Goal: Task Accomplishment & Management: Complete application form

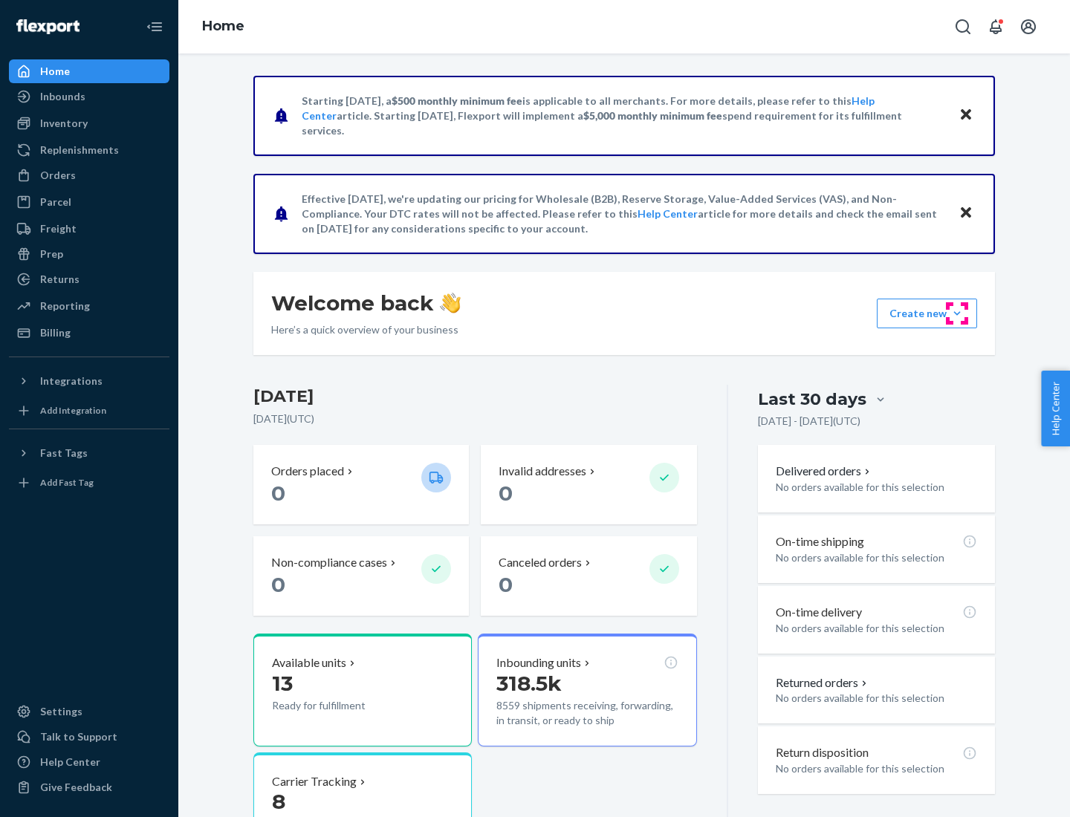
click at [957, 314] on button "Create new Create new inbound Create new order Create new product" at bounding box center [927, 314] width 100 height 30
click at [89, 97] on div "Inbounds" at bounding box center [89, 96] width 158 height 21
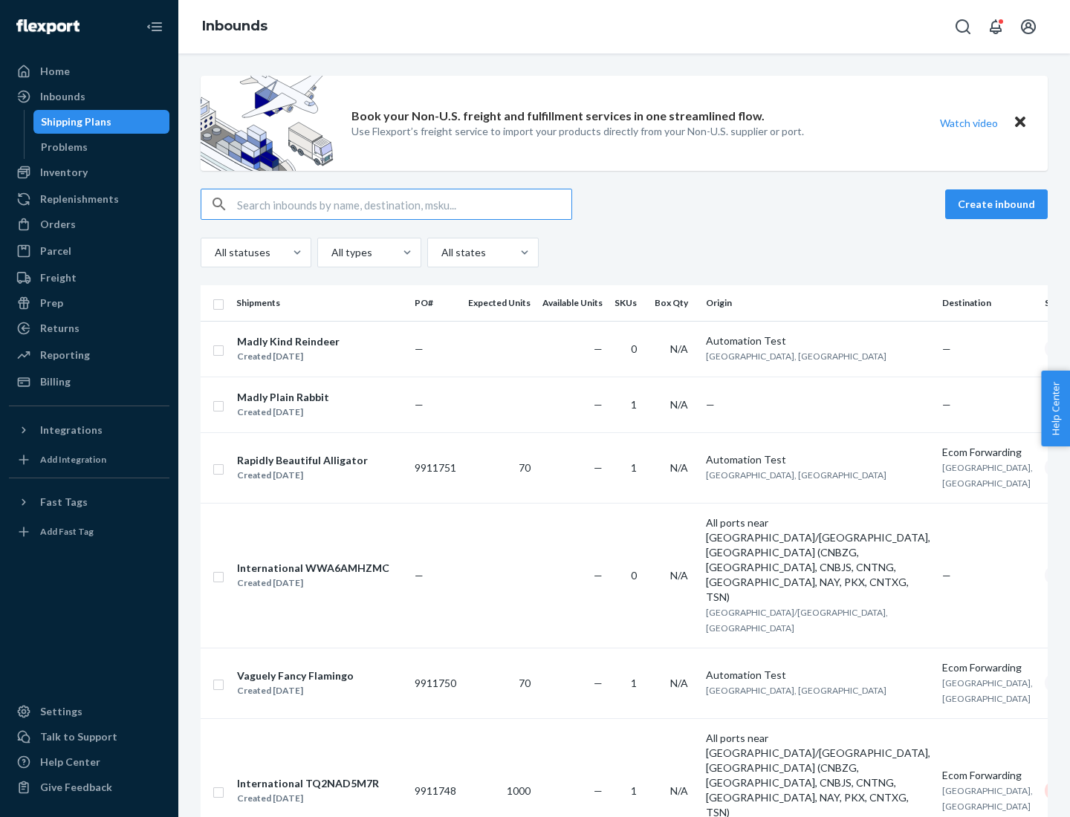
click at [999, 204] on button "Create inbound" at bounding box center [996, 204] width 103 height 30
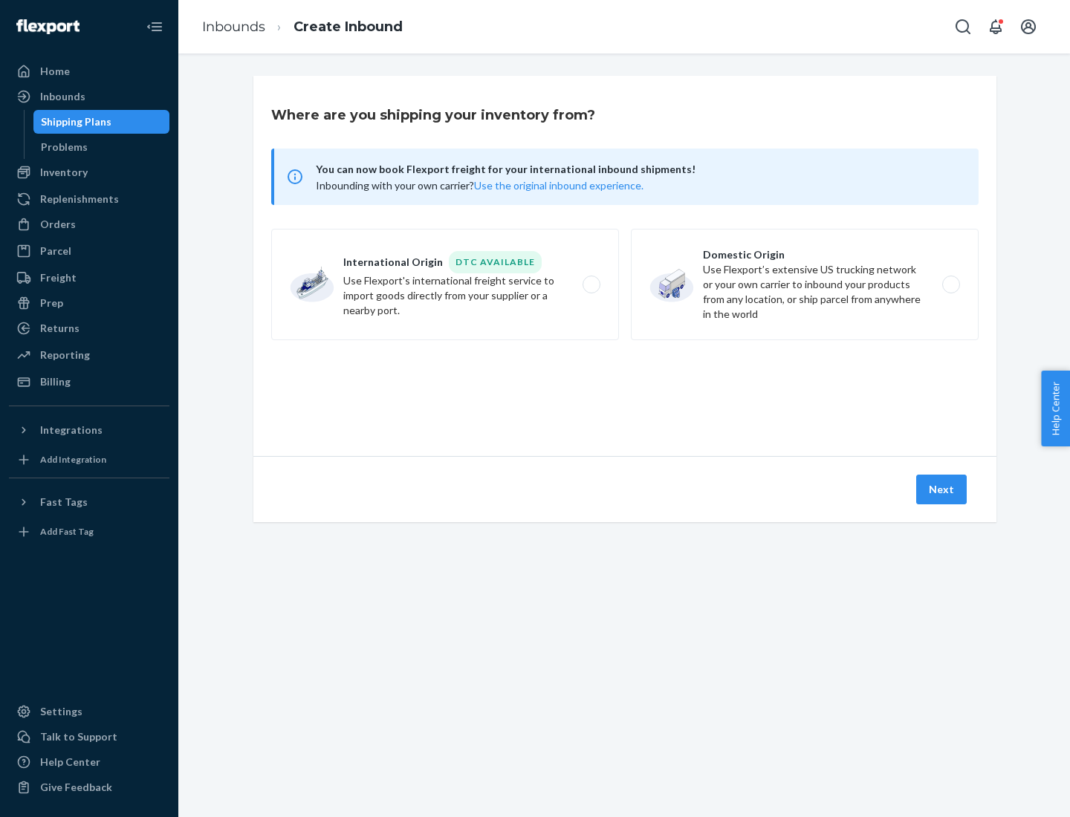
click at [805, 285] on label "Domestic Origin Use Flexport’s extensive US trucking network or your own carrie…" at bounding box center [805, 284] width 348 height 111
click at [950, 285] on input "Domestic Origin Use Flexport’s extensive US trucking network or your own carrie…" at bounding box center [955, 285] width 10 height 10
radio input "true"
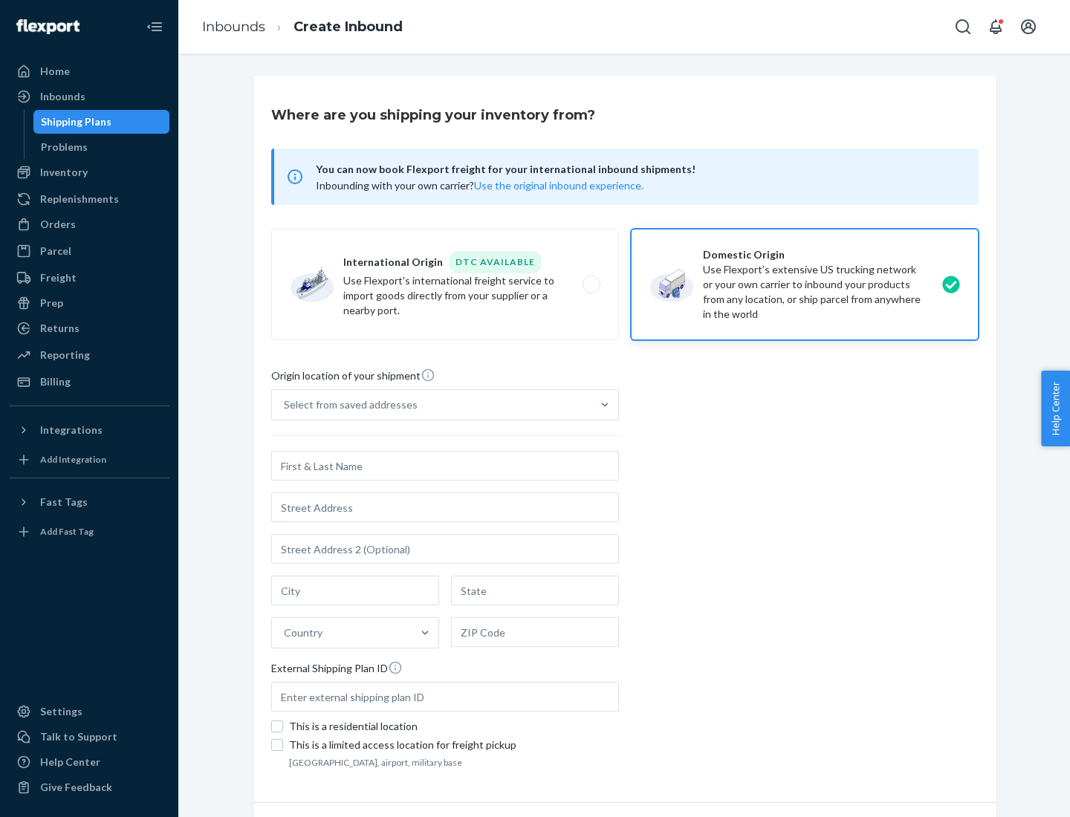
click at [347, 405] on div "Select from saved addresses" at bounding box center [351, 405] width 134 height 15
click at [285, 405] on input "Select from saved addresses" at bounding box center [284, 405] width 1 height 15
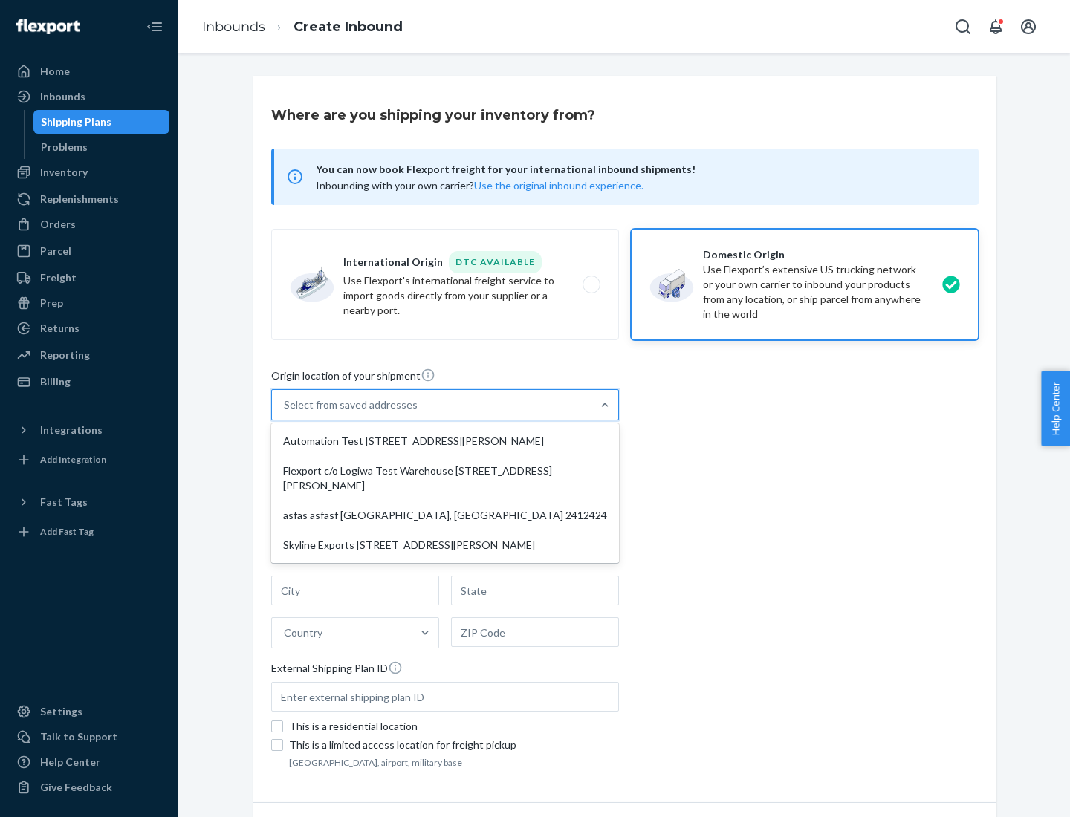
scroll to position [6, 0]
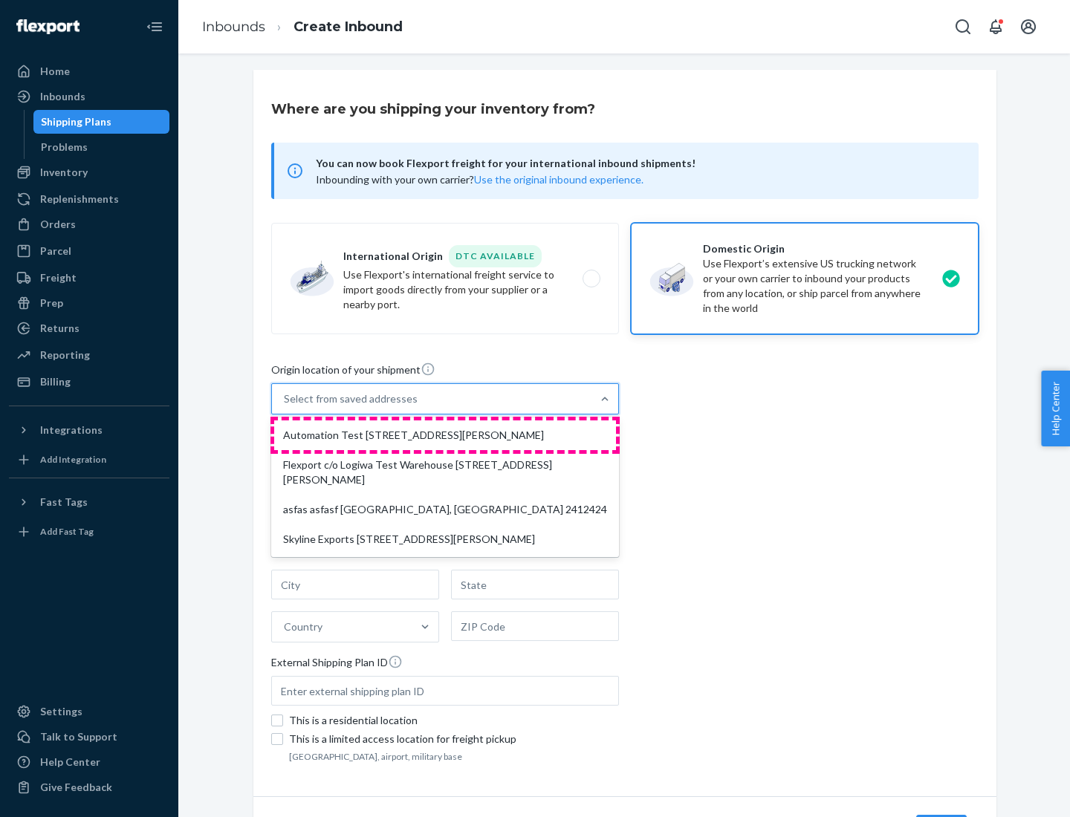
click at [445, 435] on div "Automation Test [STREET_ADDRESS][PERSON_NAME]" at bounding box center [445, 436] width 342 height 30
click at [285, 406] on input "option Automation Test [STREET_ADDRESS][PERSON_NAME] focused, 1 of 4. 4 results…" at bounding box center [284, 399] width 1 height 15
type input "Automation Test"
type input "9th Floor"
type input "[GEOGRAPHIC_DATA]"
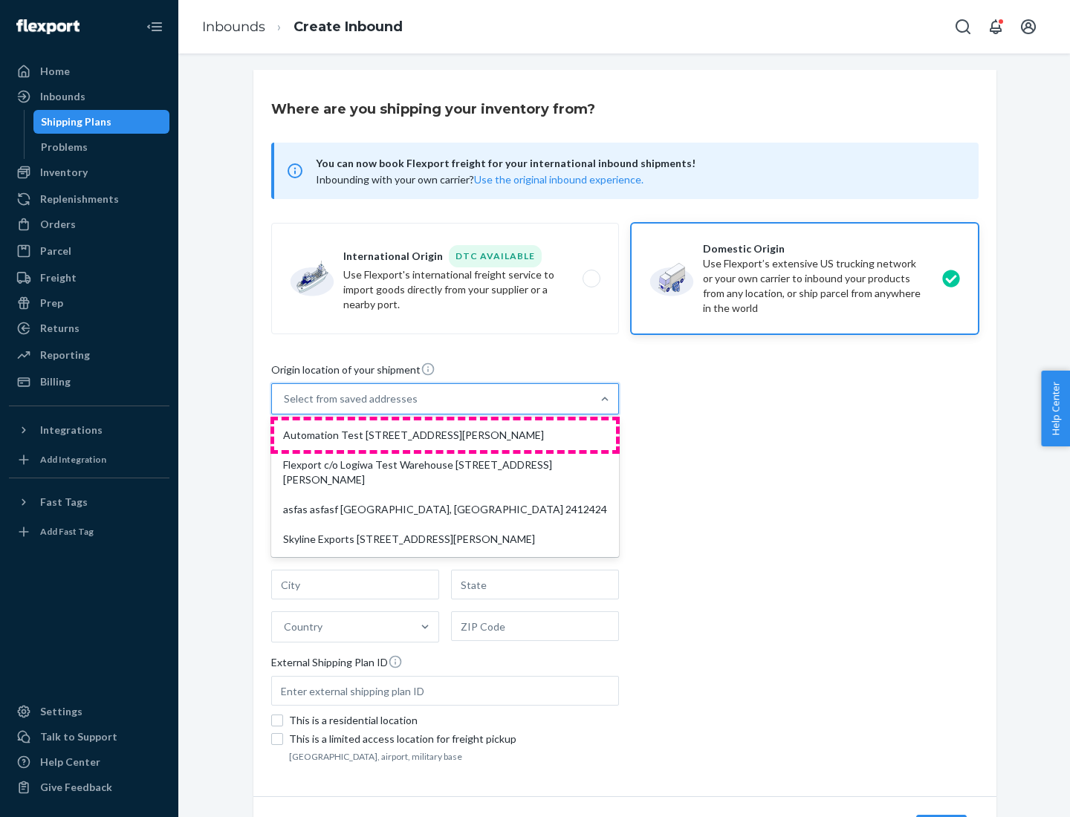
type input "CA"
type input "94104"
type input "[STREET_ADDRESS][PERSON_NAME]"
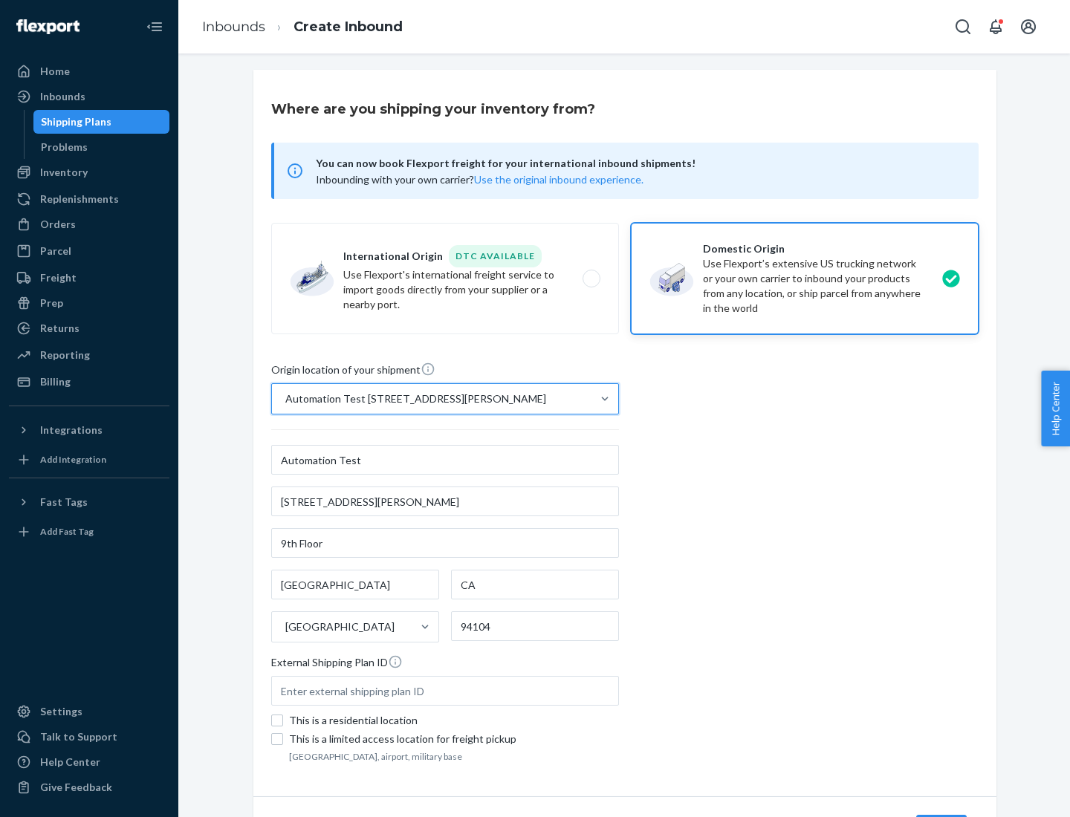
scroll to position [87, 0]
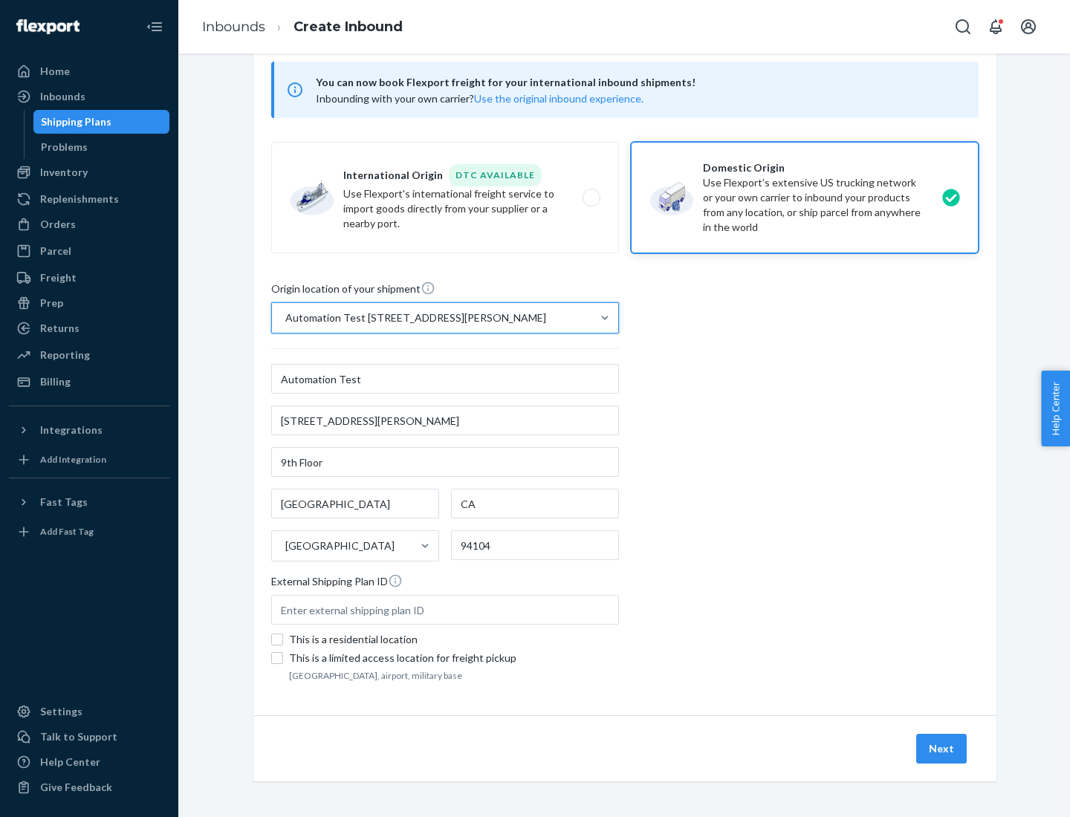
click at [942, 749] on button "Next" at bounding box center [941, 749] width 51 height 30
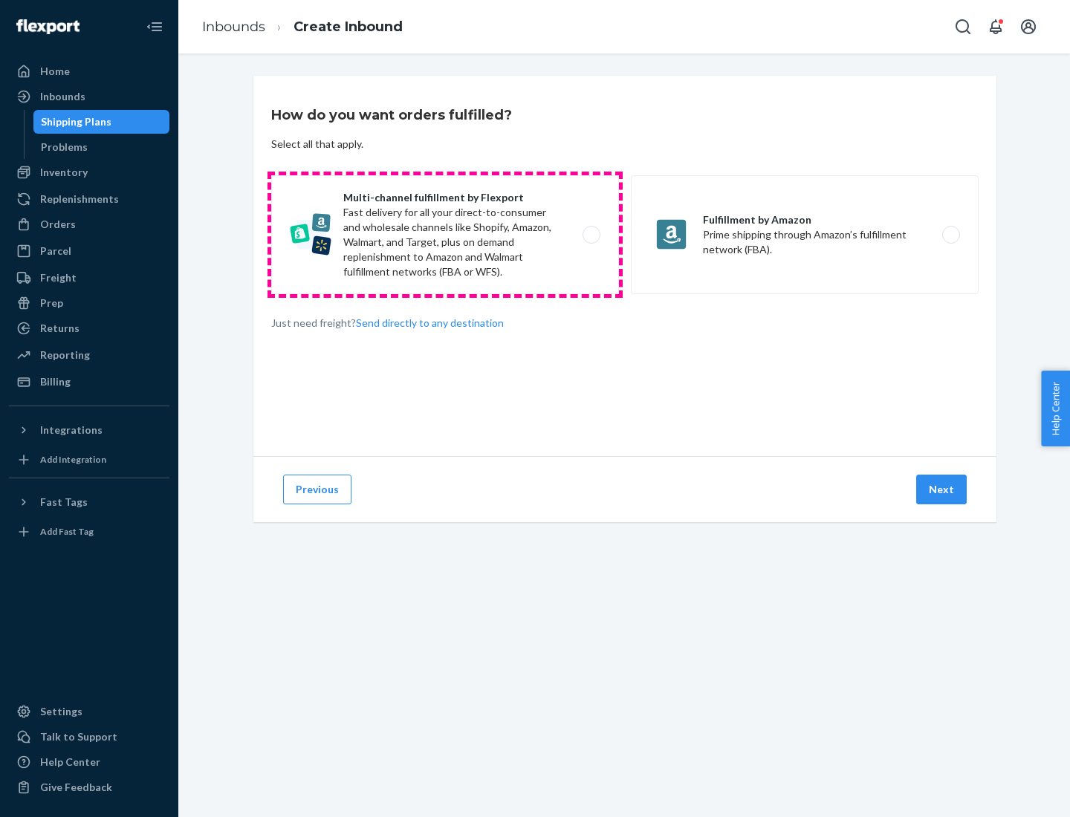
click at [445, 235] on label "Multi-channel fulfillment by Flexport Fast delivery for all your direct-to-cons…" at bounding box center [445, 234] width 348 height 119
click at [591, 235] on input "Multi-channel fulfillment by Flexport Fast delivery for all your direct-to-cons…" at bounding box center [596, 235] width 10 height 10
radio input "true"
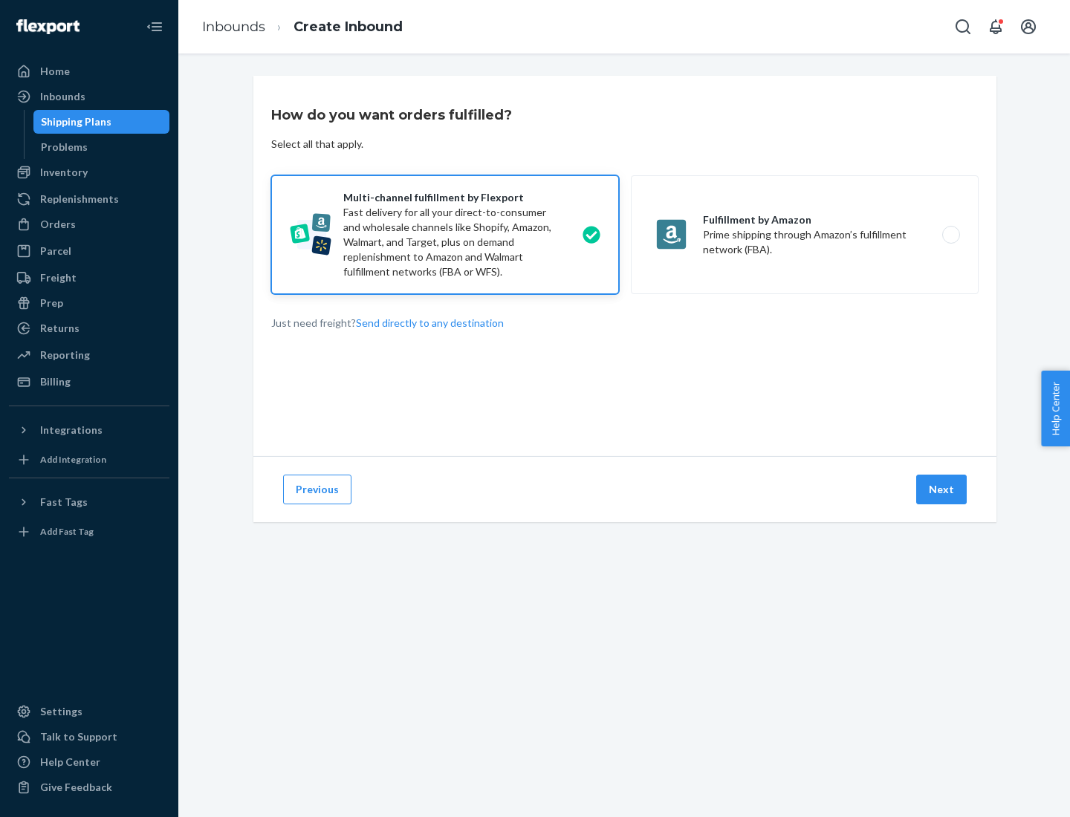
click at [942, 490] on button "Next" at bounding box center [941, 490] width 51 height 30
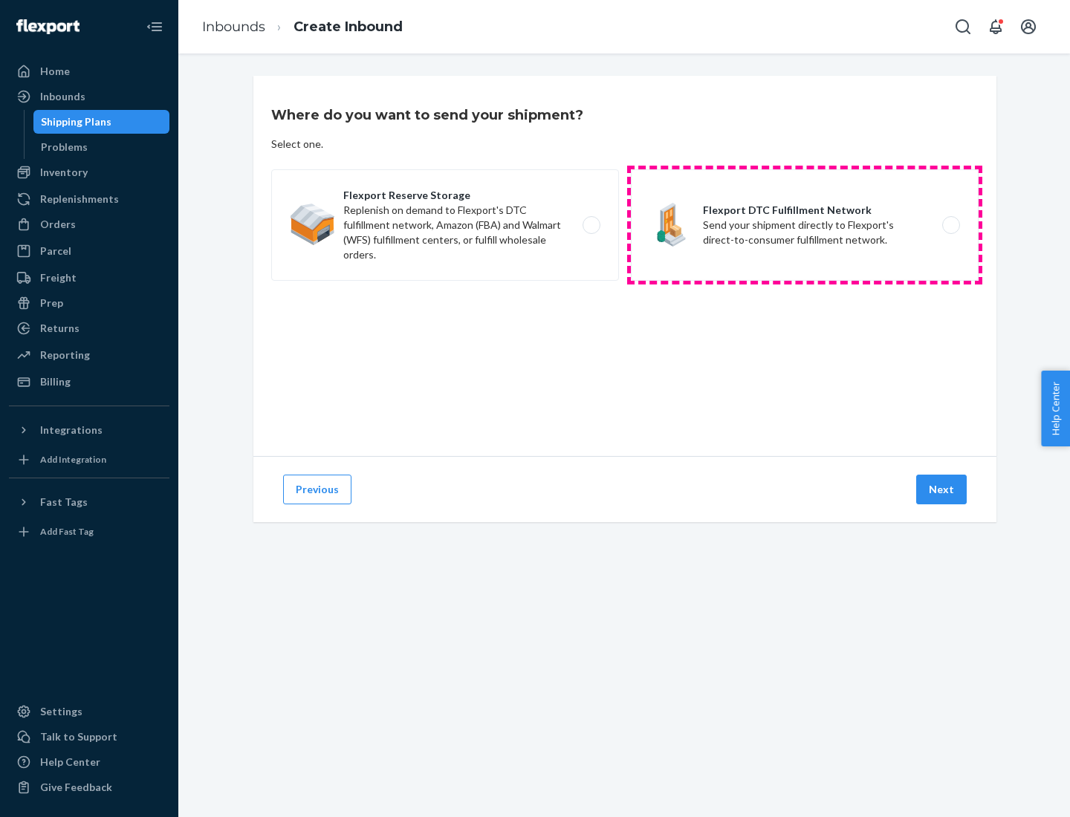
click at [805, 225] on label "Flexport DTC Fulfillment Network Send your shipment directly to Flexport's dire…" at bounding box center [805, 224] width 348 height 111
click at [950, 225] on input "Flexport DTC Fulfillment Network Send your shipment directly to Flexport's dire…" at bounding box center [955, 226] width 10 height 10
radio input "true"
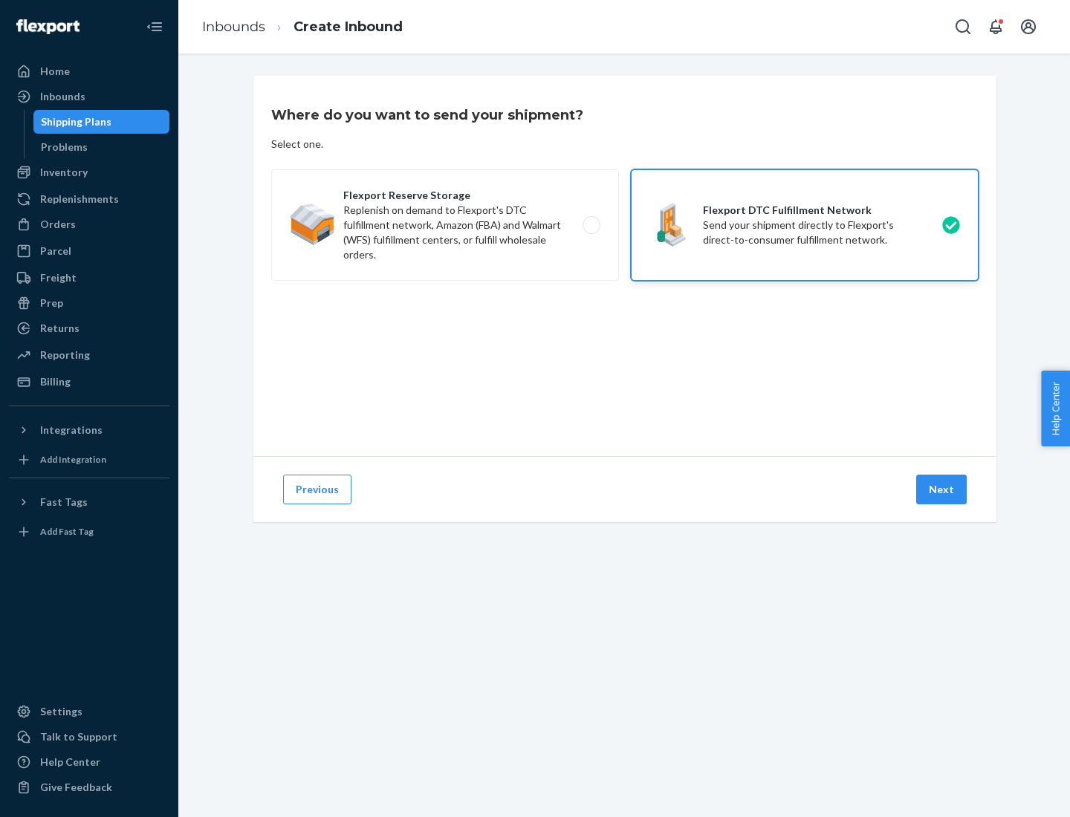
click at [942, 490] on button "Next" at bounding box center [941, 490] width 51 height 30
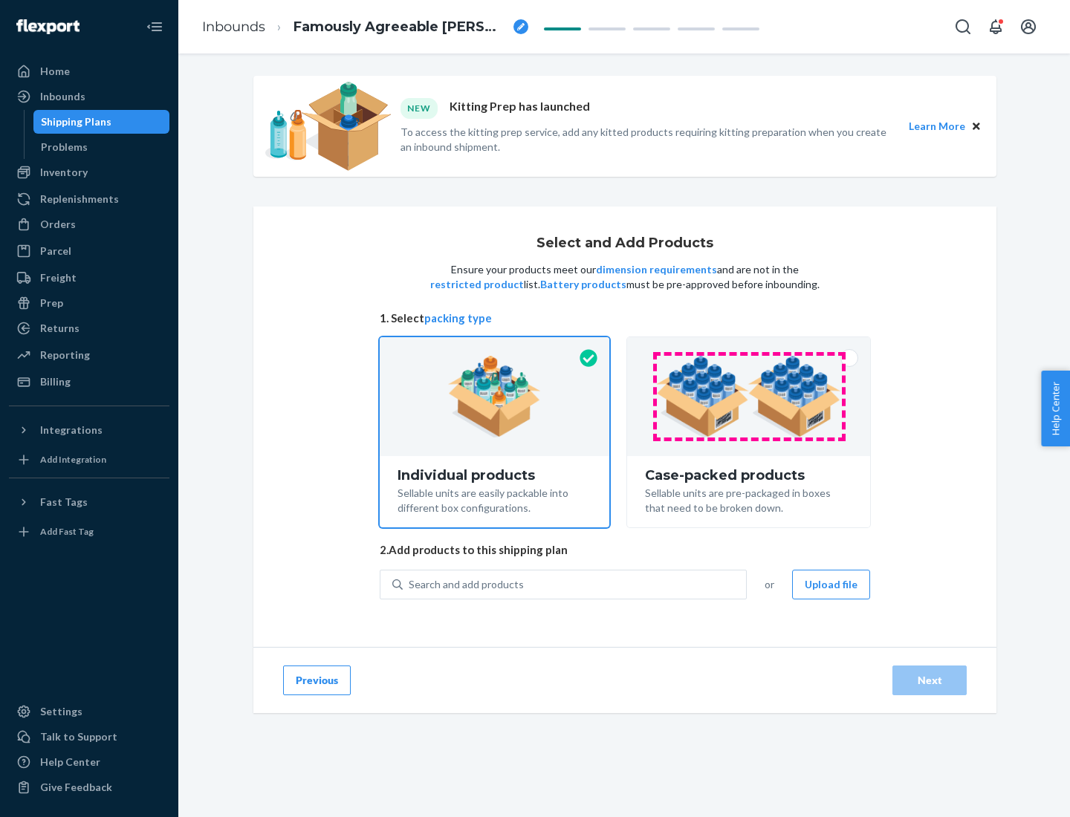
click at [749, 397] on img at bounding box center [748, 397] width 185 height 82
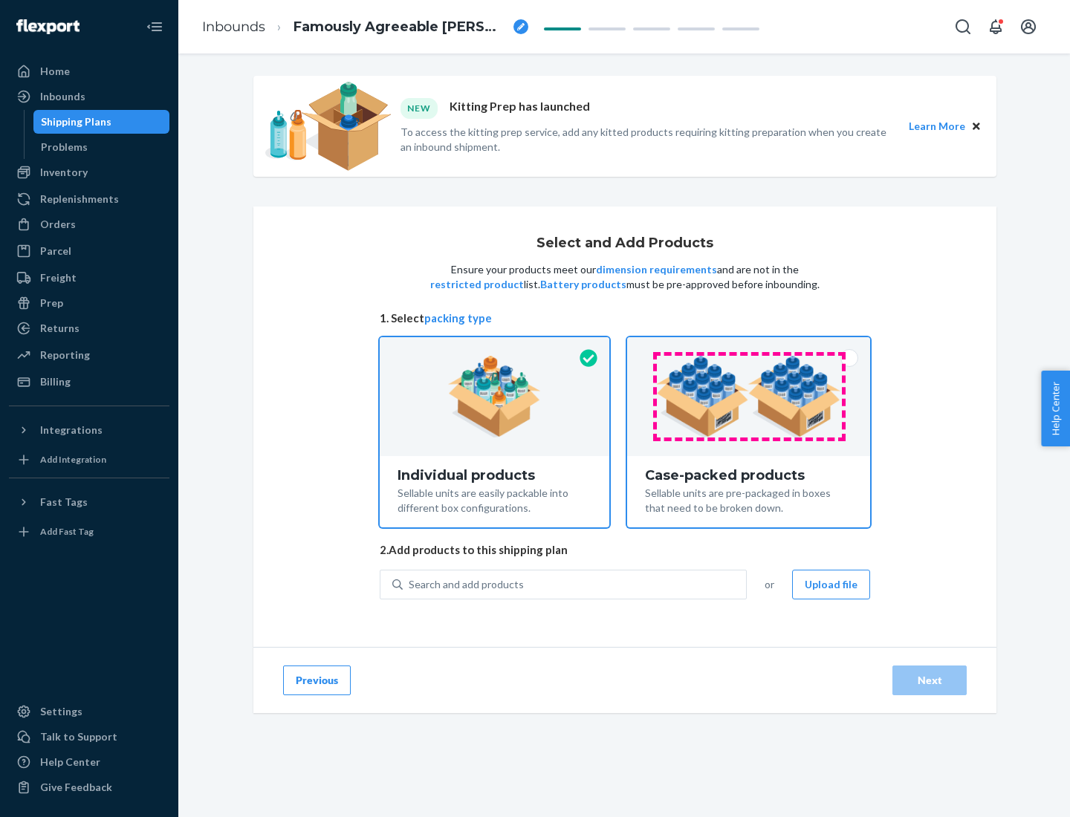
click at [749, 347] on input "Case-packed products Sellable units are pre-packaged in boxes that need to be b…" at bounding box center [749, 342] width 10 height 10
radio input "true"
radio input "false"
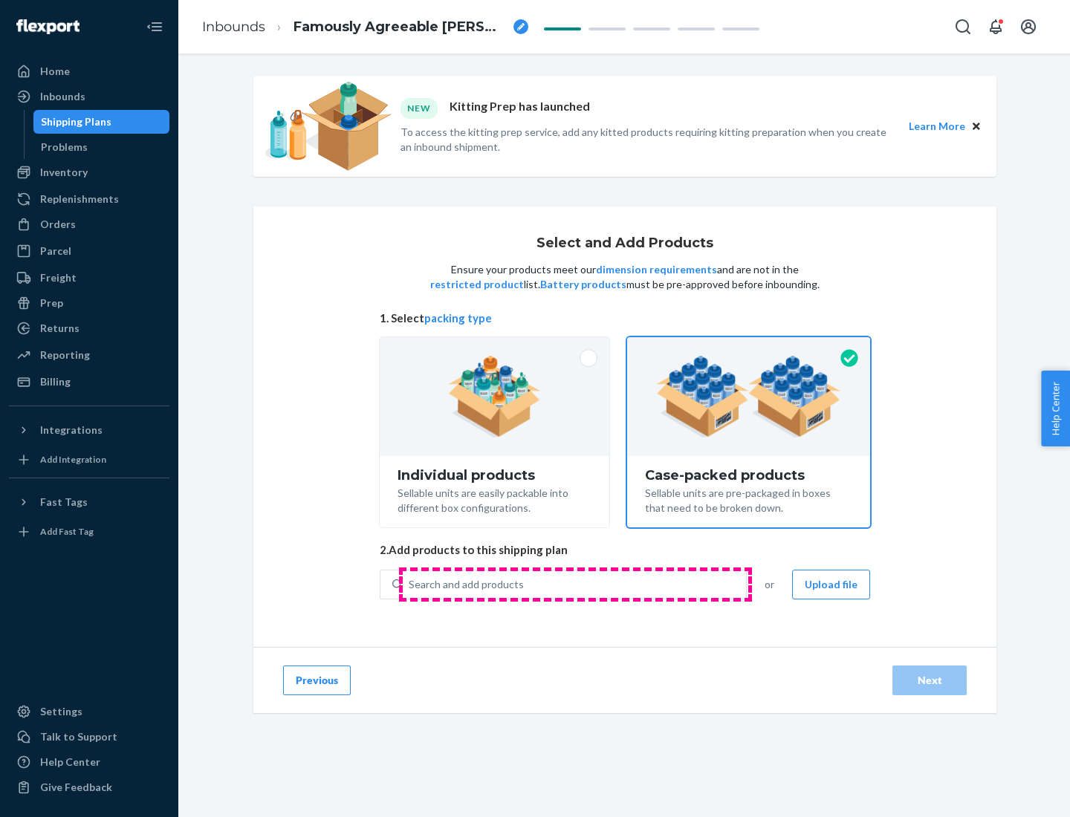
click at [575, 584] on div "Search and add products" at bounding box center [574, 584] width 343 height 27
click at [410, 584] on input "Search and add products" at bounding box center [409, 584] width 1 height 15
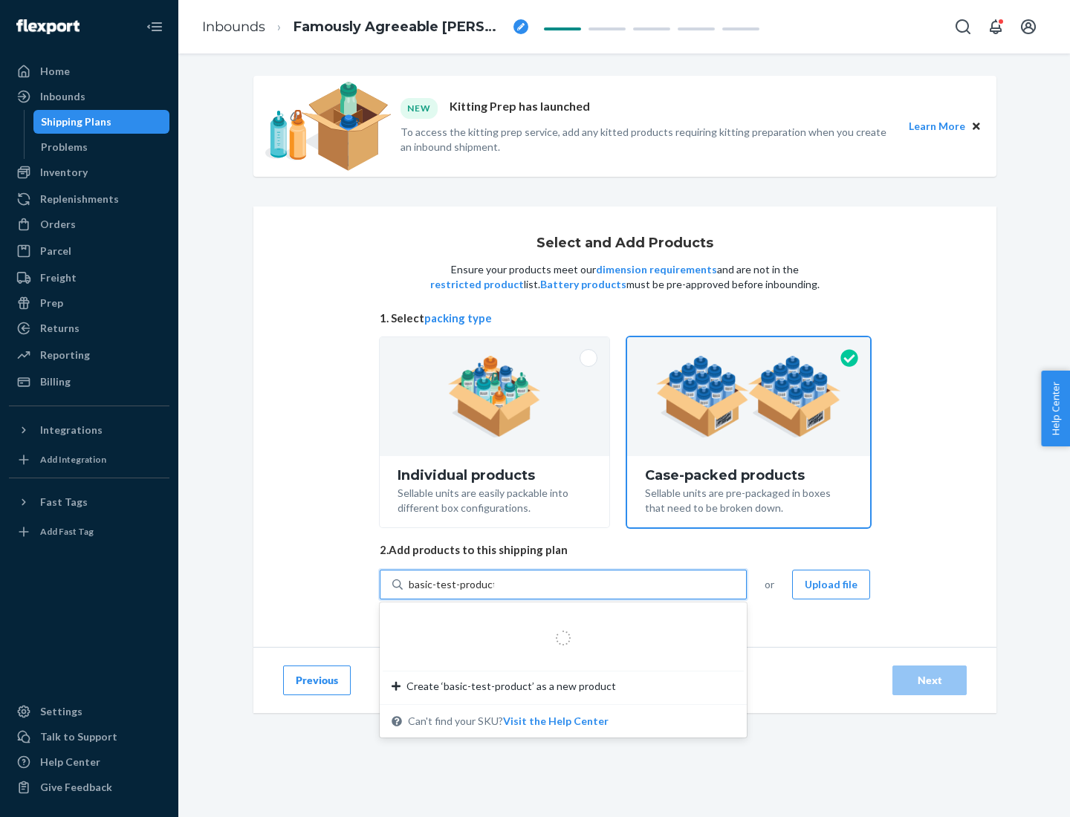
type input "basic-test-product-1"
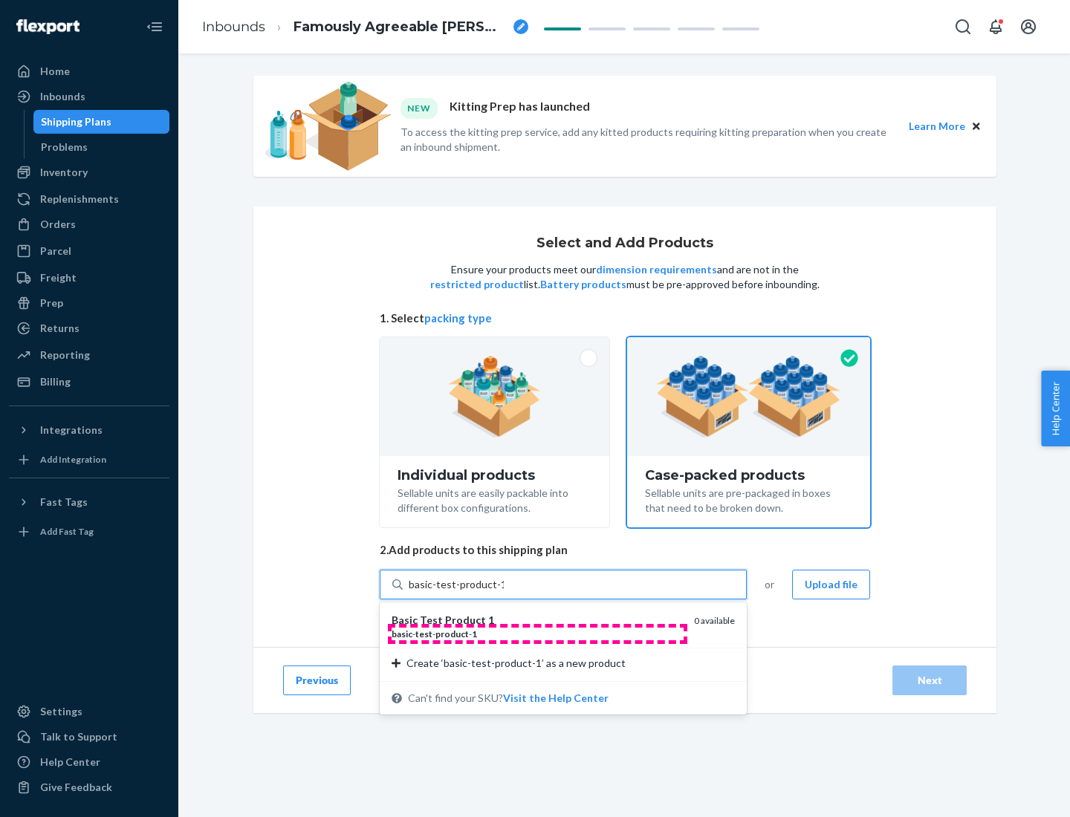
click at [537, 634] on div "basic - test - product - 1" at bounding box center [537, 634] width 291 height 13
click at [504, 592] on input "basic-test-product-1" at bounding box center [456, 584] width 95 height 15
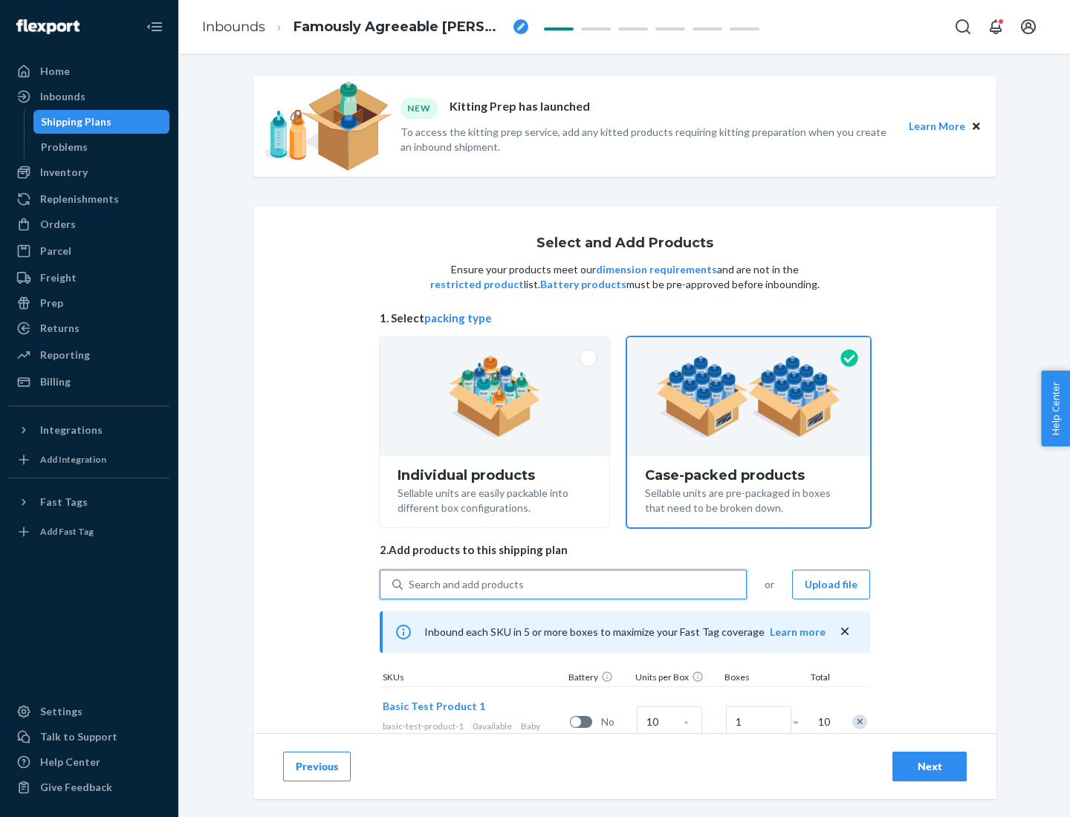
scroll to position [54, 0]
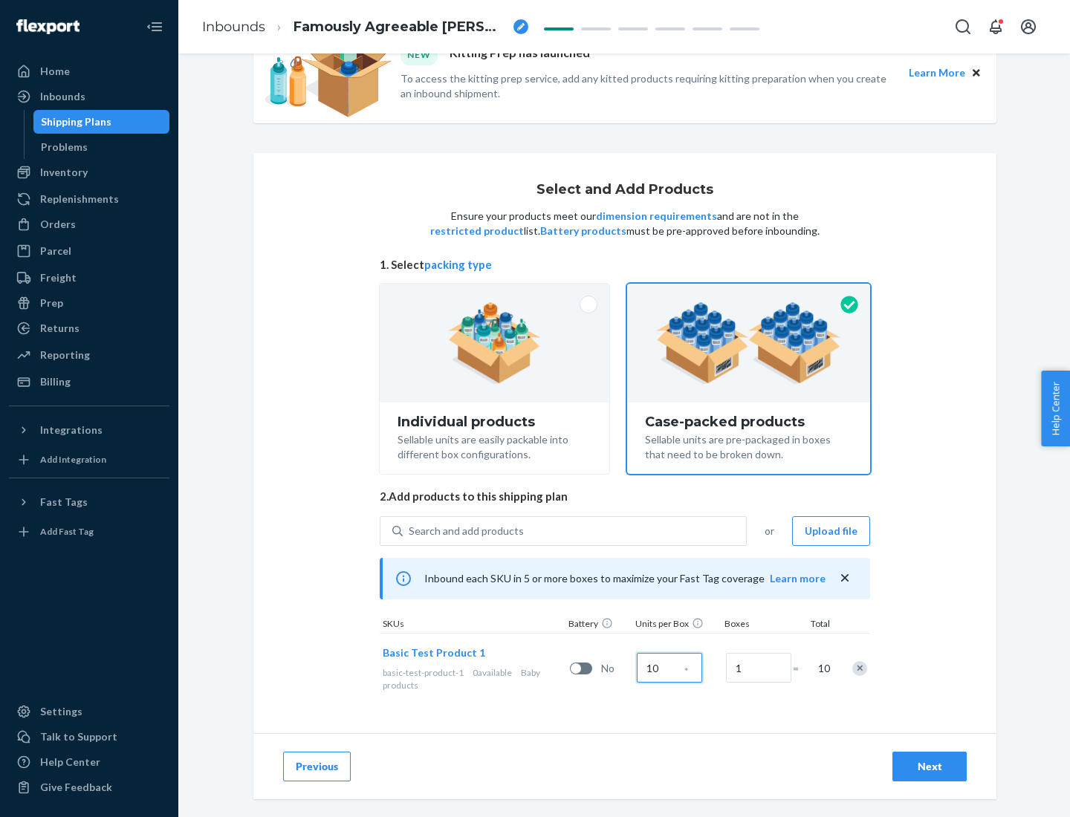
type input "10"
type input "7"
click at [930, 767] on div "Next" at bounding box center [929, 766] width 49 height 15
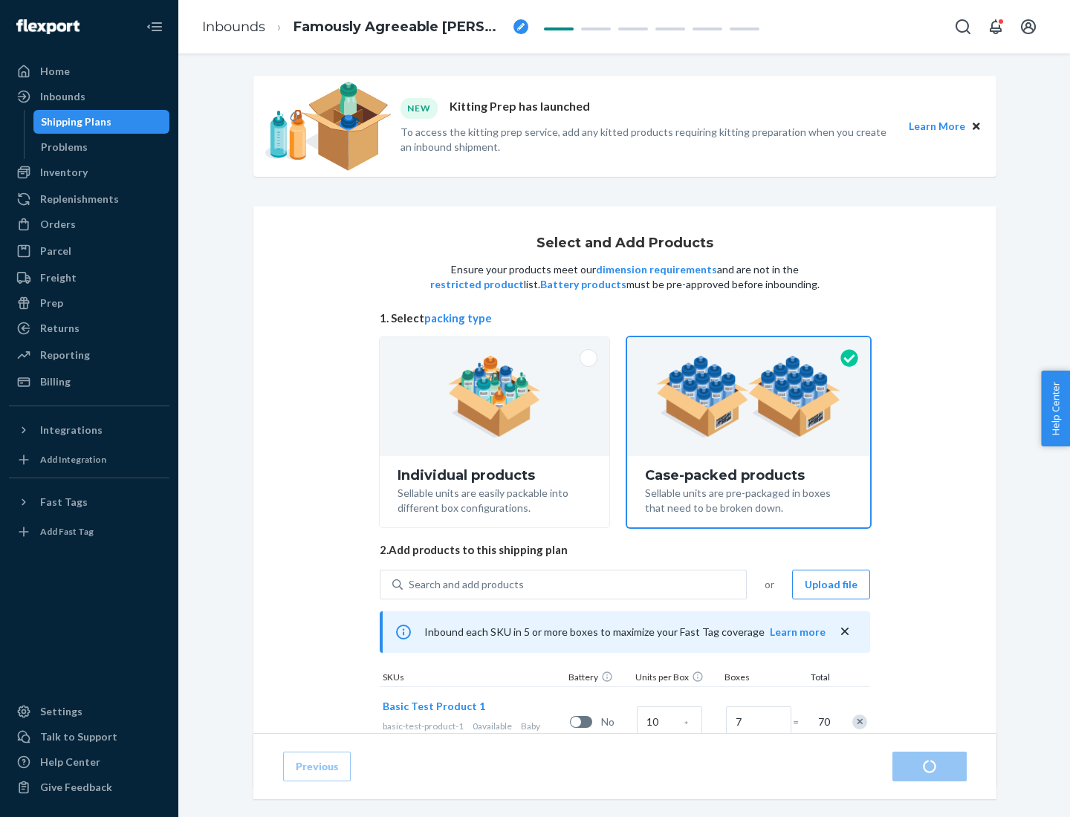
radio input "true"
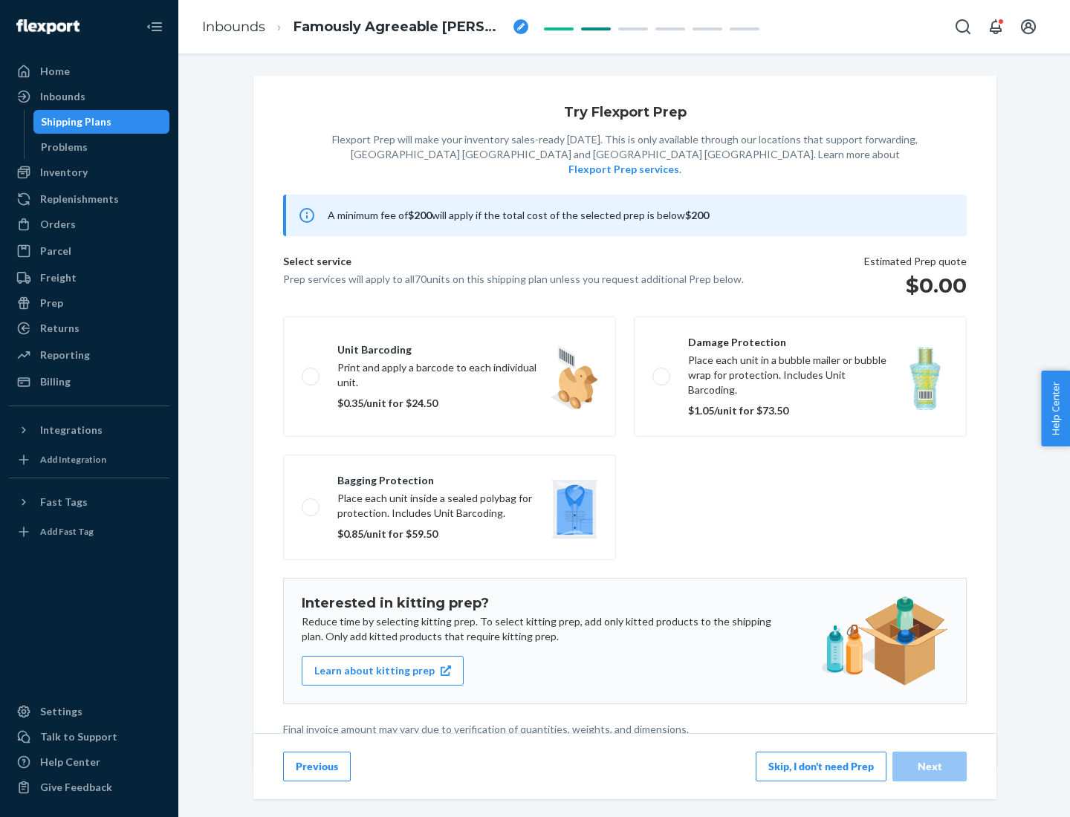
scroll to position [4, 0]
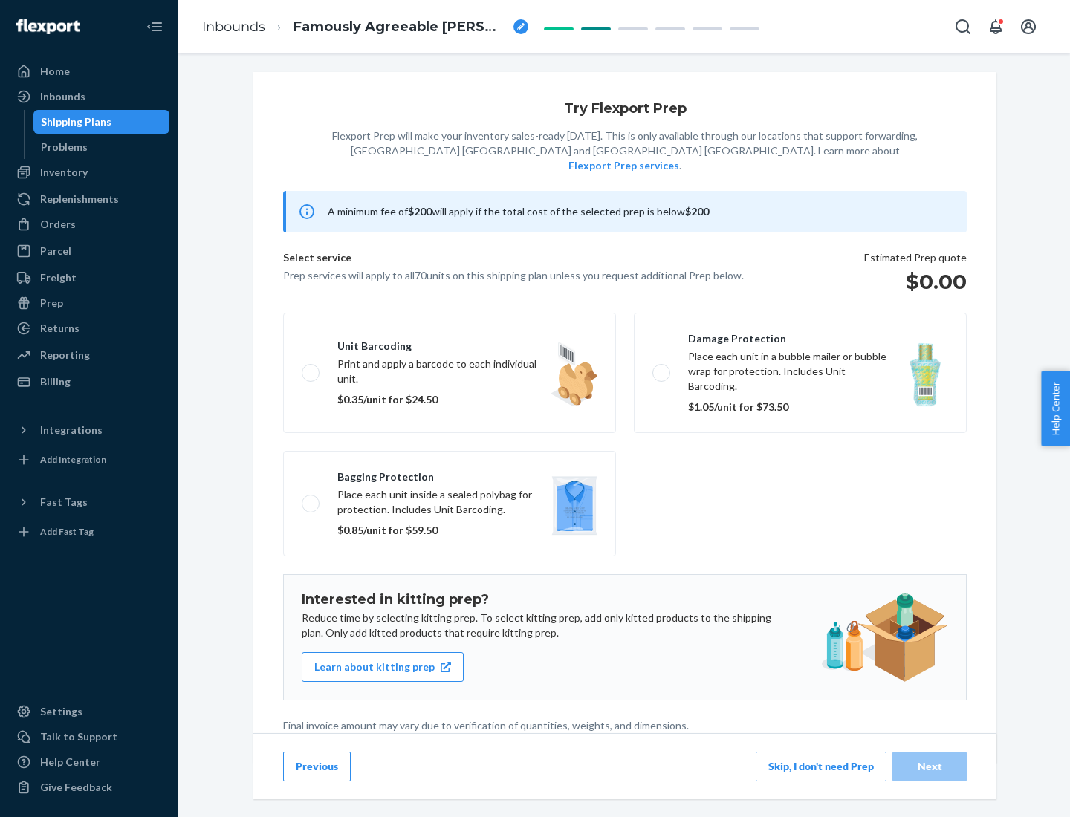
click at [450, 473] on label "Bagging protection Place each unit inside a sealed polybag for protection. Incl…" at bounding box center [449, 504] width 333 height 106
click at [311, 499] on input "Bagging protection Place each unit inside a sealed polybag for protection. Incl…" at bounding box center [307, 504] width 10 height 10
checkbox input "true"
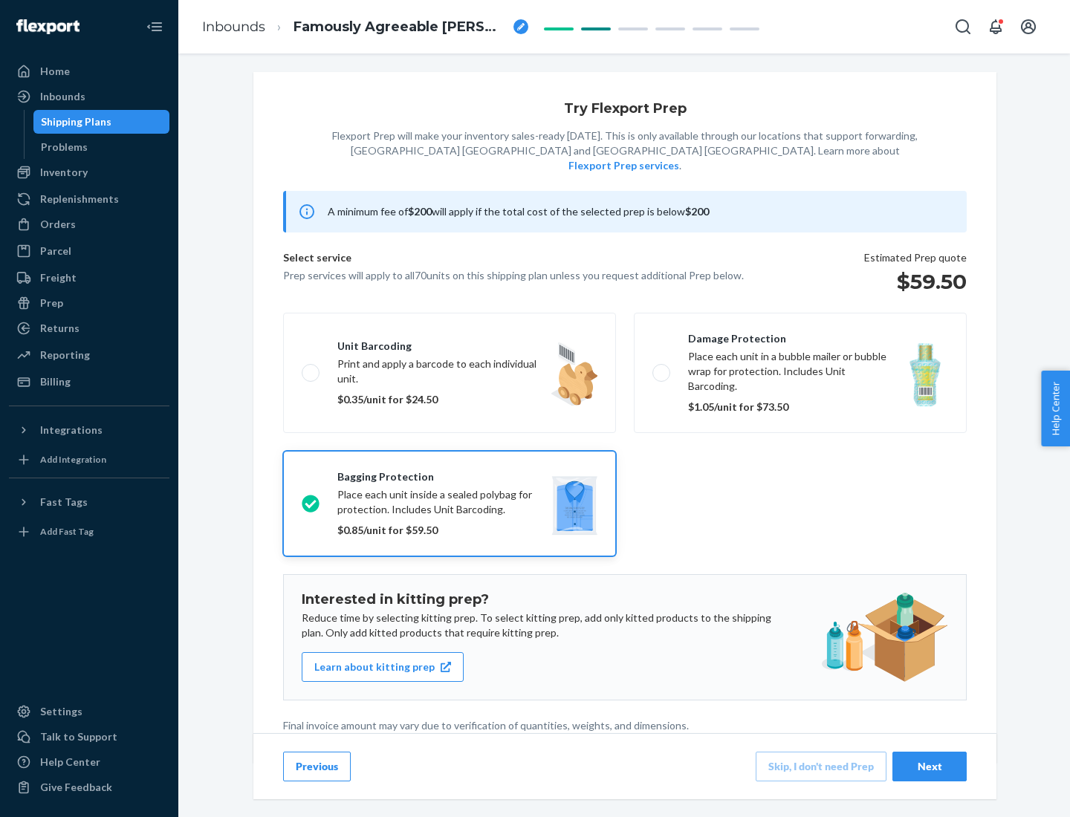
click at [930, 766] on div "Next" at bounding box center [929, 766] width 49 height 15
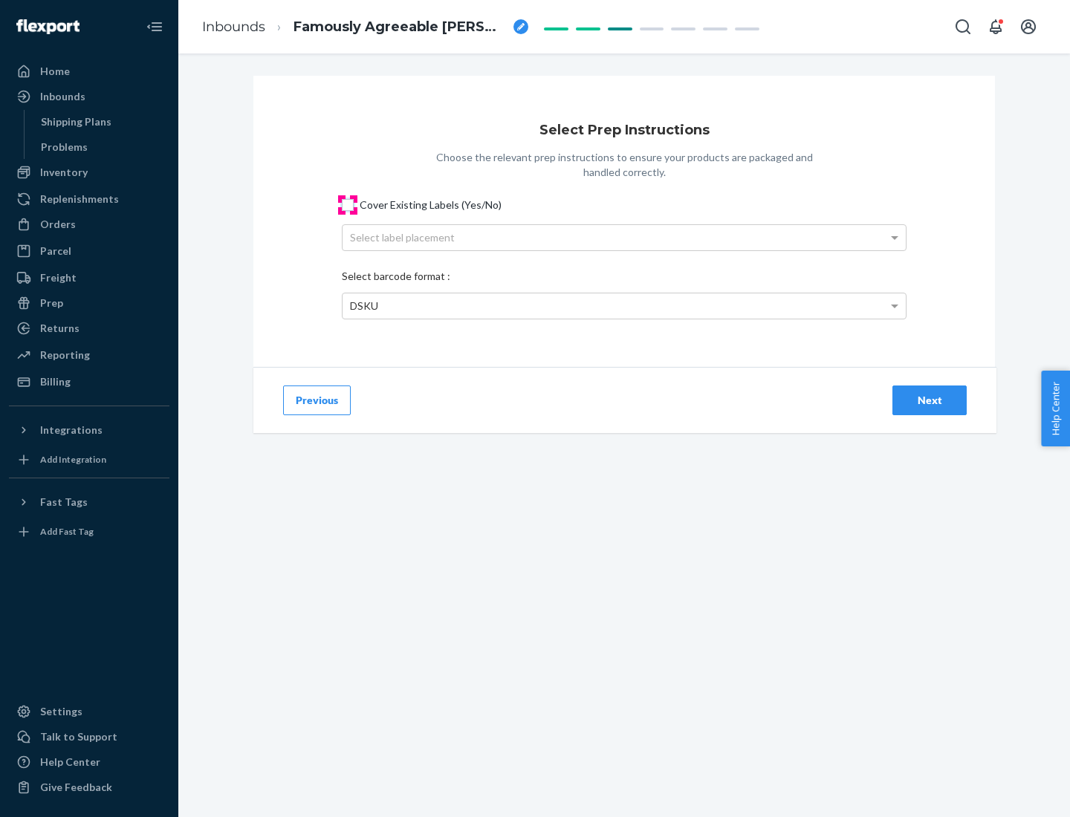
click at [348, 204] on input "Cover Existing Labels (Yes/No)" at bounding box center [348, 205] width 12 height 12
checkbox input "true"
click at [624, 237] on div "Select label placement" at bounding box center [624, 237] width 563 height 25
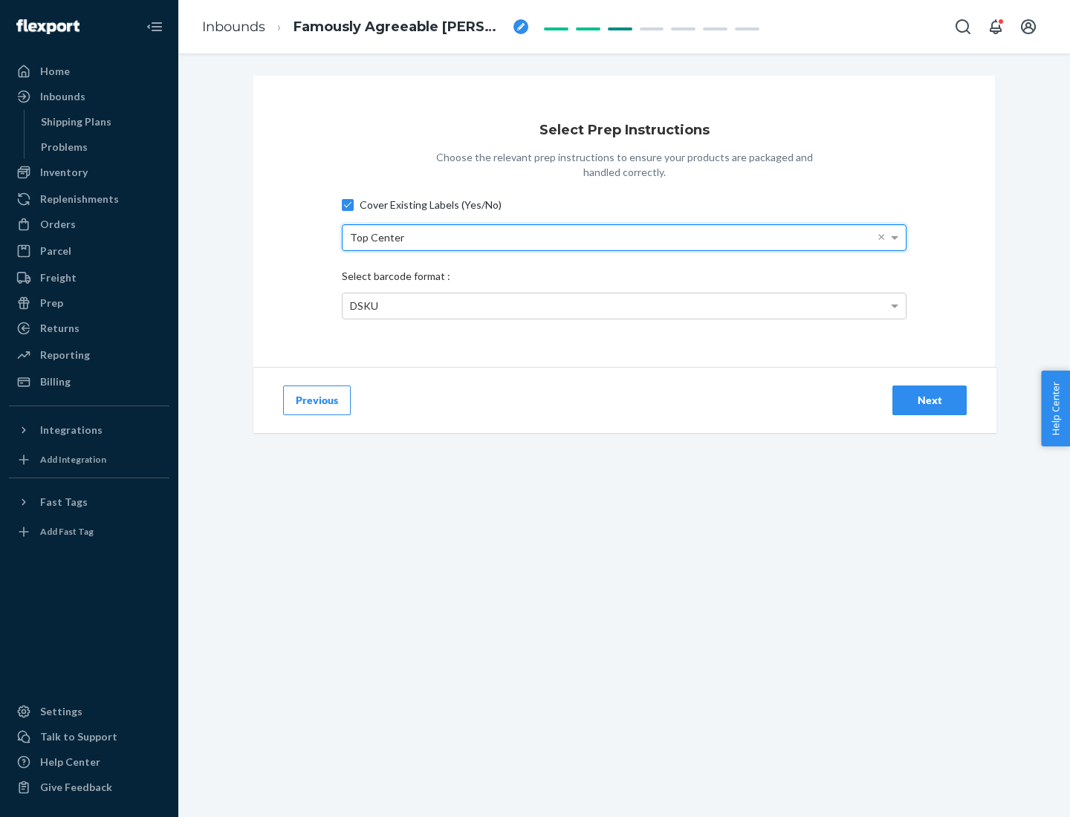
click at [624, 305] on div "DSKU" at bounding box center [624, 306] width 563 height 25
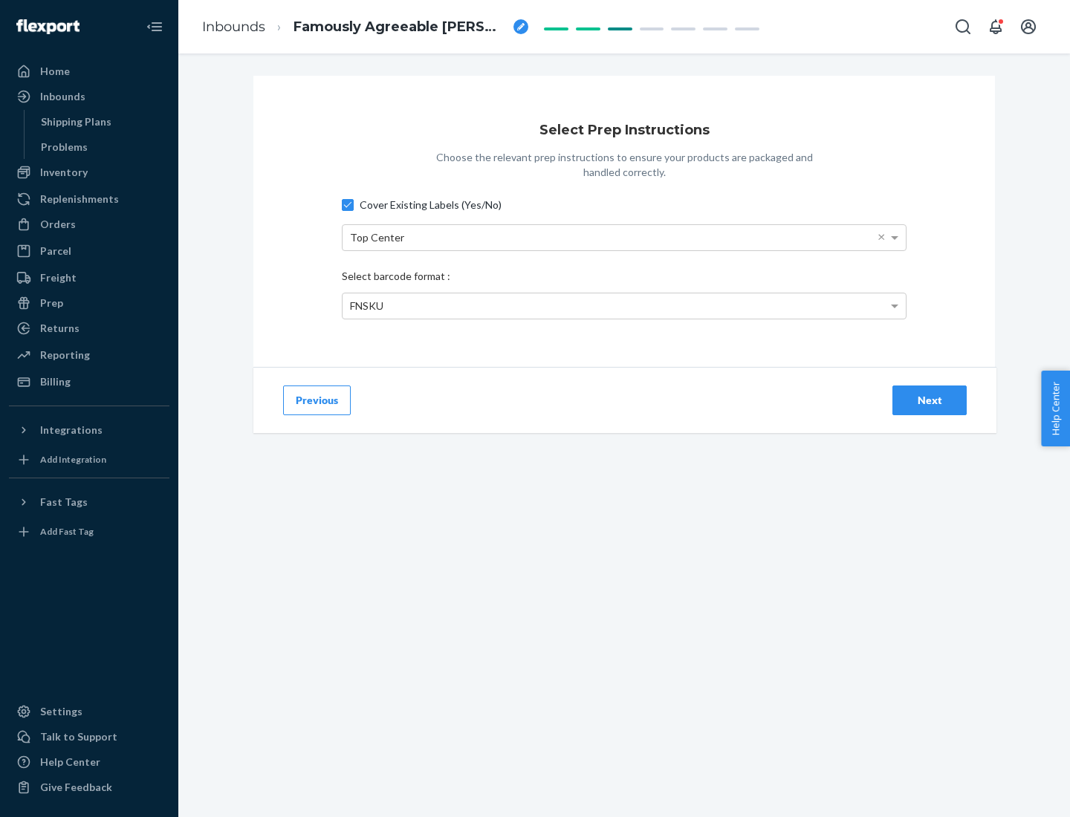
click at [930, 400] on div "Next" at bounding box center [929, 400] width 49 height 15
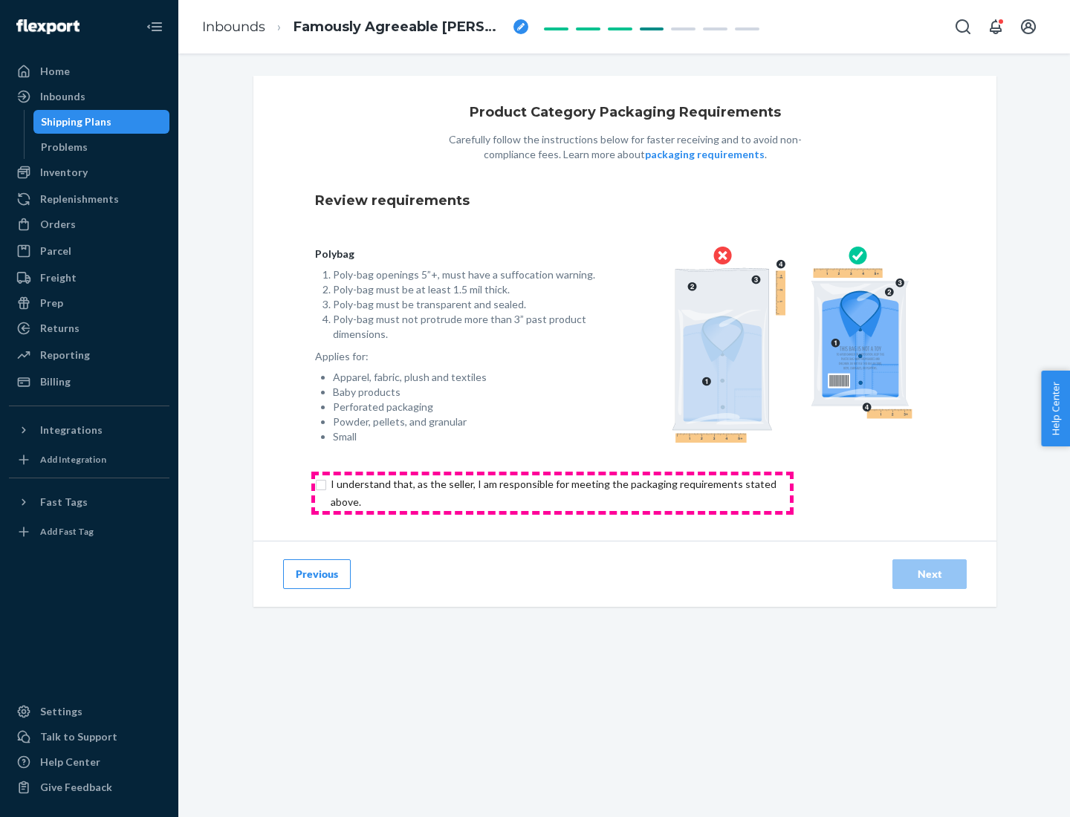
click at [552, 493] on input "checkbox" at bounding box center [562, 494] width 494 height 36
checkbox input "true"
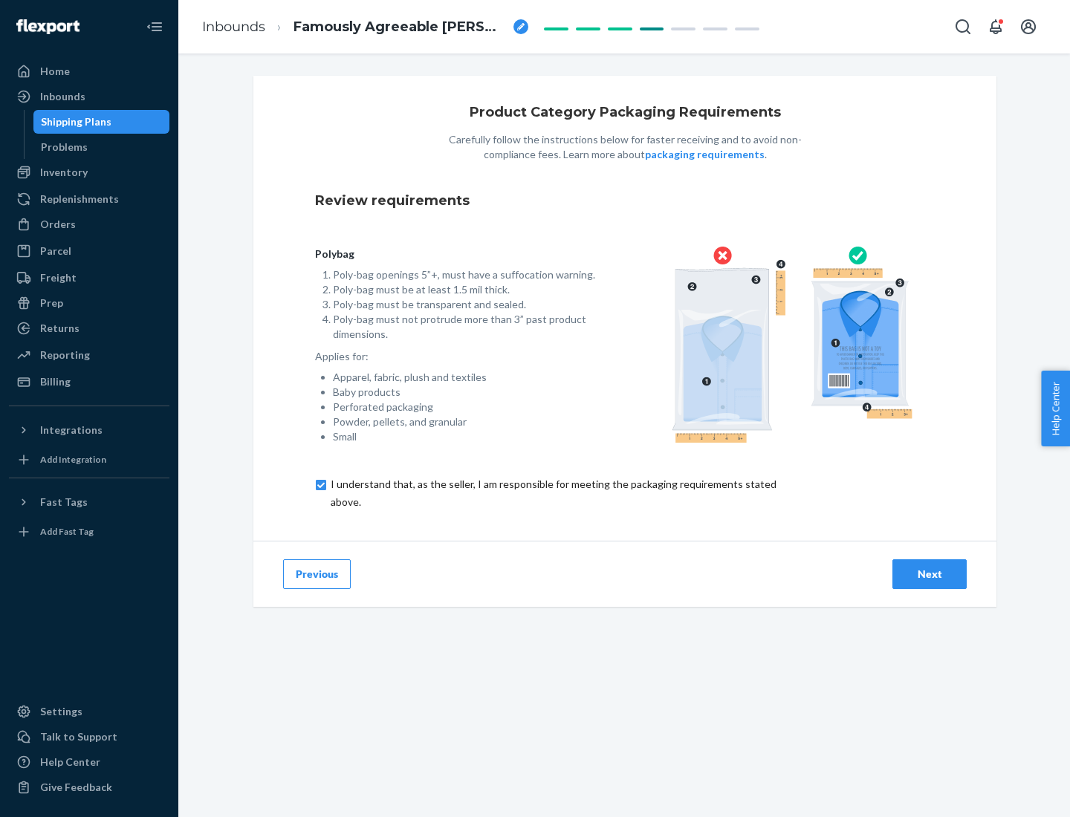
click at [930, 574] on div "Next" at bounding box center [929, 574] width 49 height 15
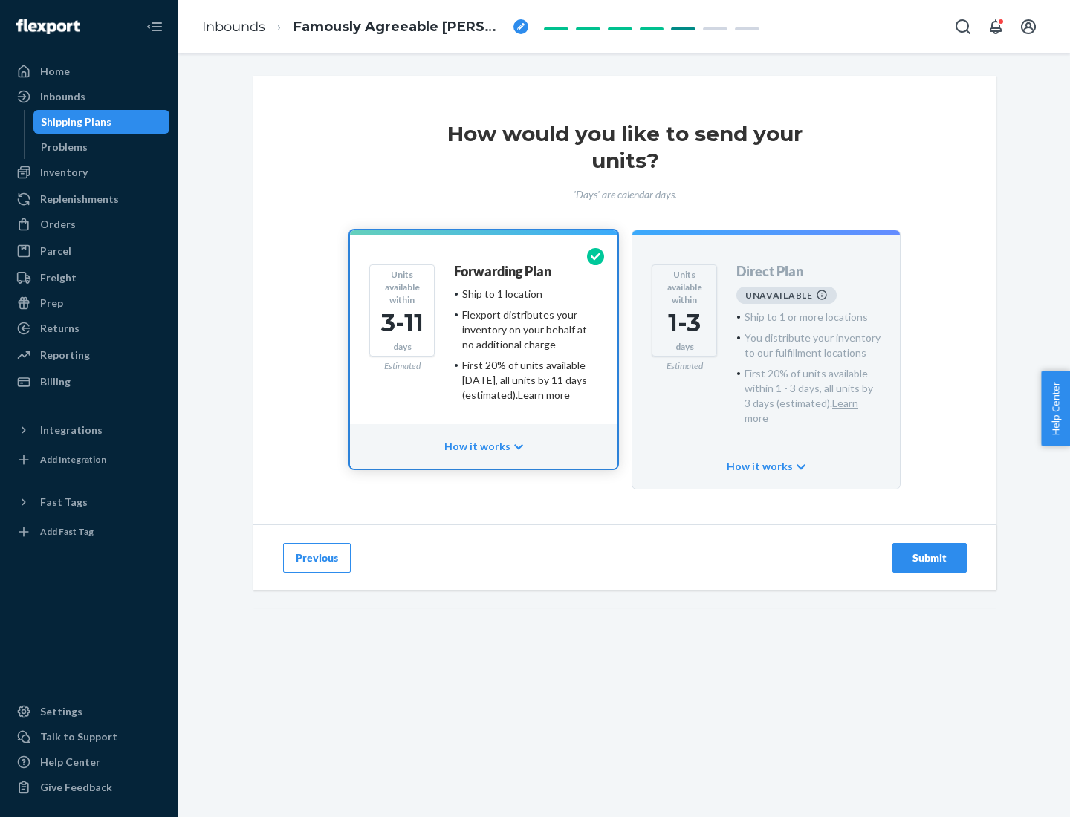
click at [504, 271] on h4 "Forwarding Plan" at bounding box center [502, 272] width 97 height 15
click at [930, 551] on div "Submit" at bounding box center [929, 558] width 49 height 15
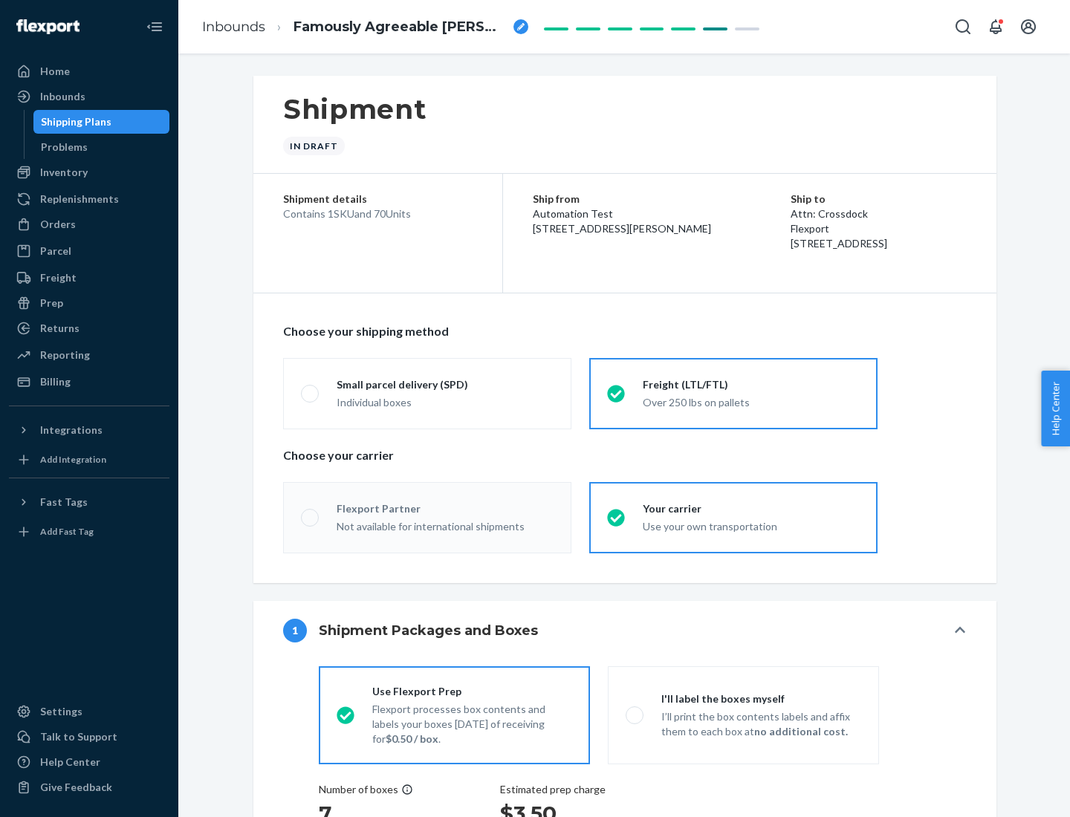
radio input "true"
radio input "false"
radio input "true"
radio input "false"
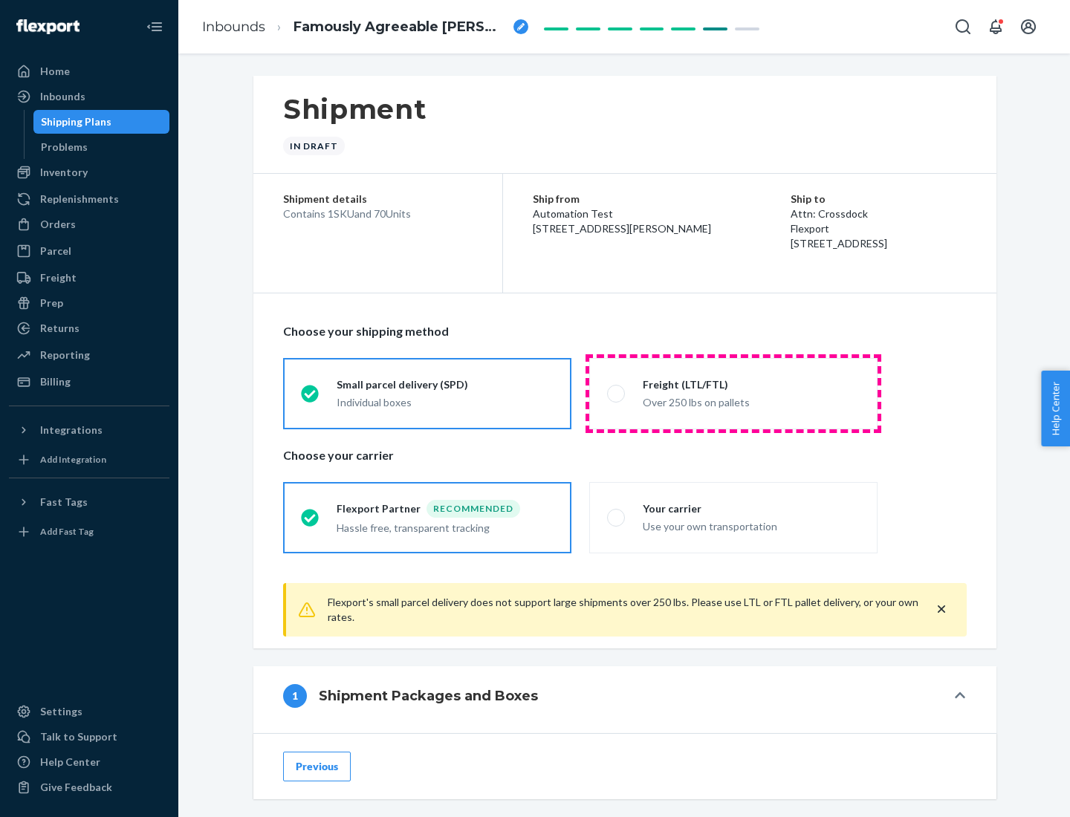
click at [733, 393] on div "Over 250 lbs on pallets" at bounding box center [751, 401] width 217 height 18
click at [617, 393] on input "Freight (LTL/FTL) Over 250 lbs on pallets" at bounding box center [612, 394] width 10 height 10
radio input "true"
radio input "false"
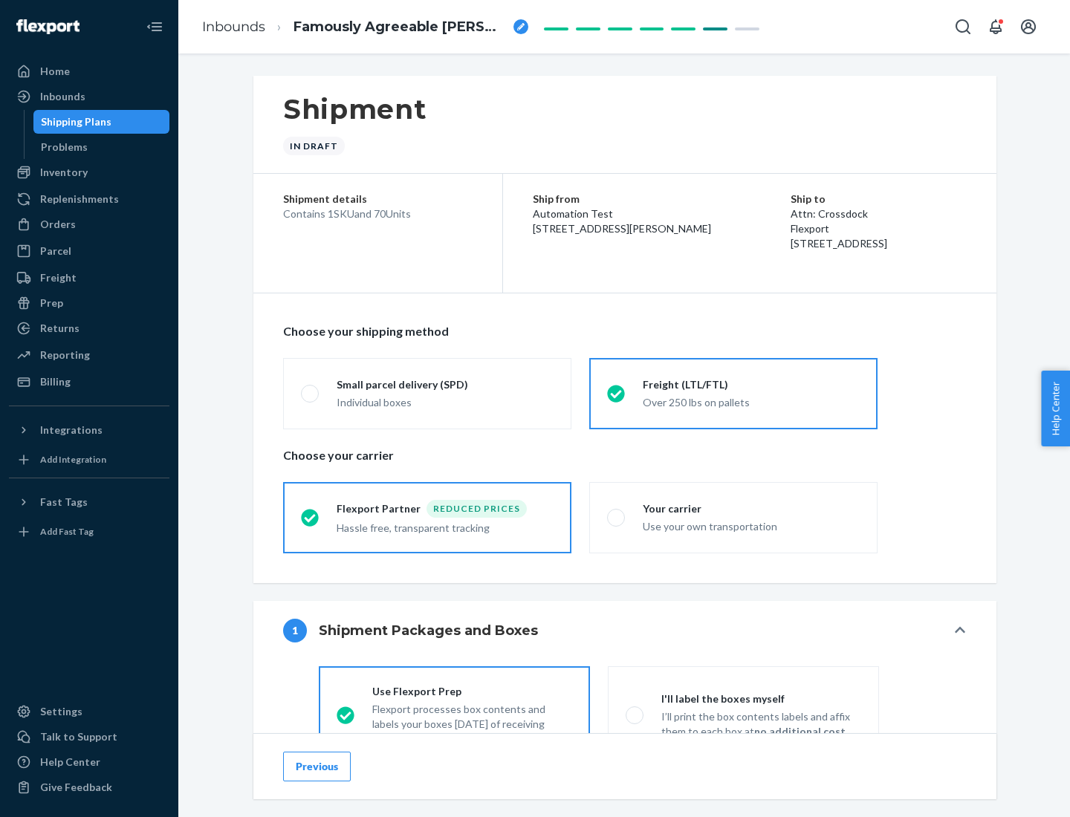
scroll to position [82, 0]
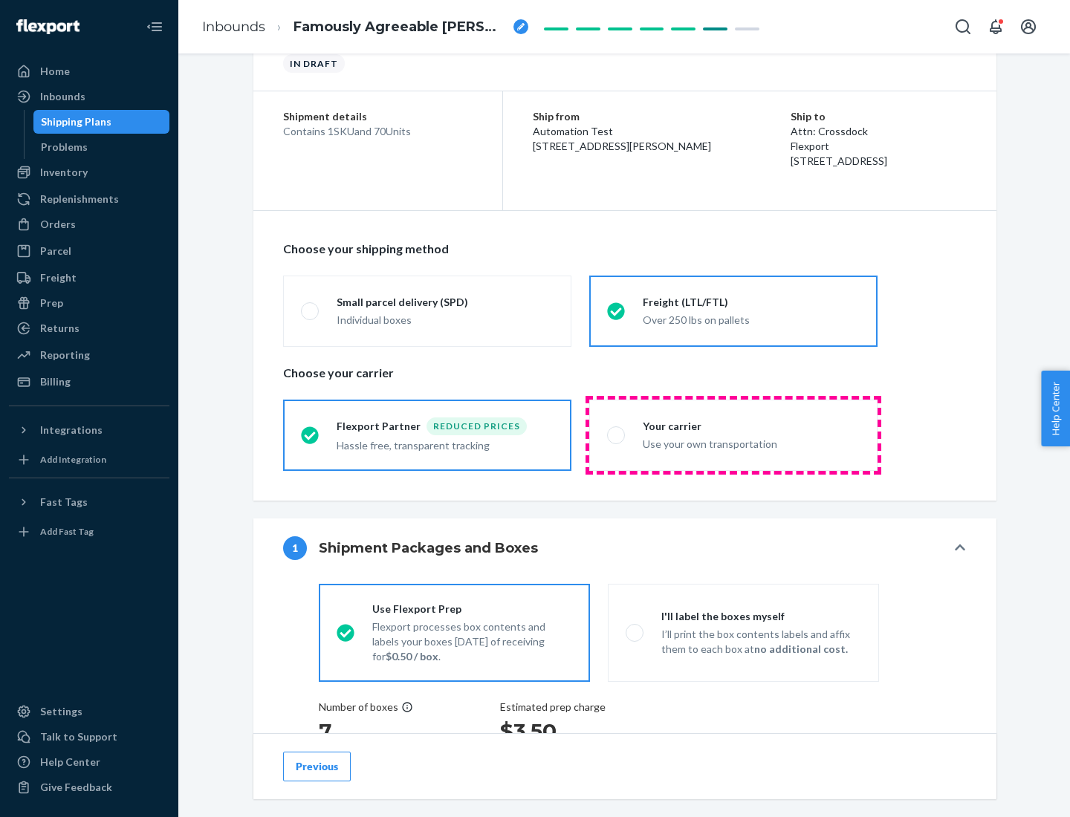
click at [733, 435] on div "Use your own transportation" at bounding box center [751, 443] width 217 height 18
click at [617, 435] on input "Your carrier Use your own transportation" at bounding box center [612, 435] width 10 height 10
radio input "true"
radio input "false"
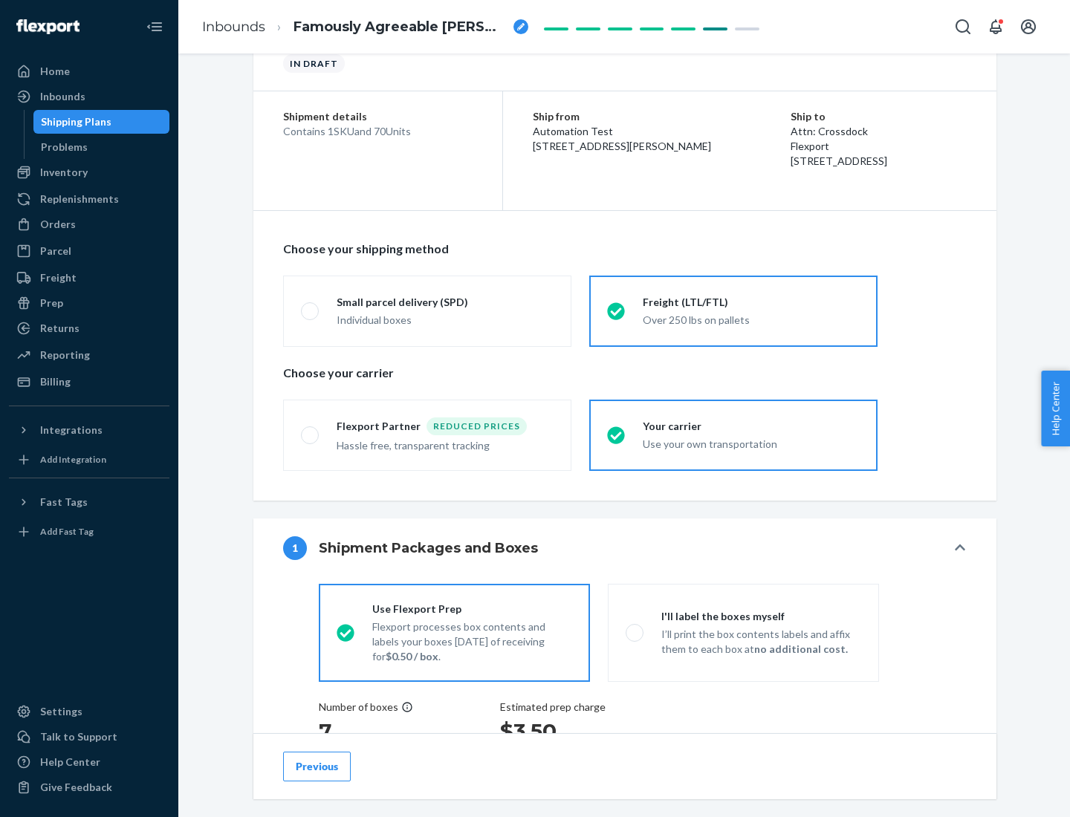
scroll to position [280, 0]
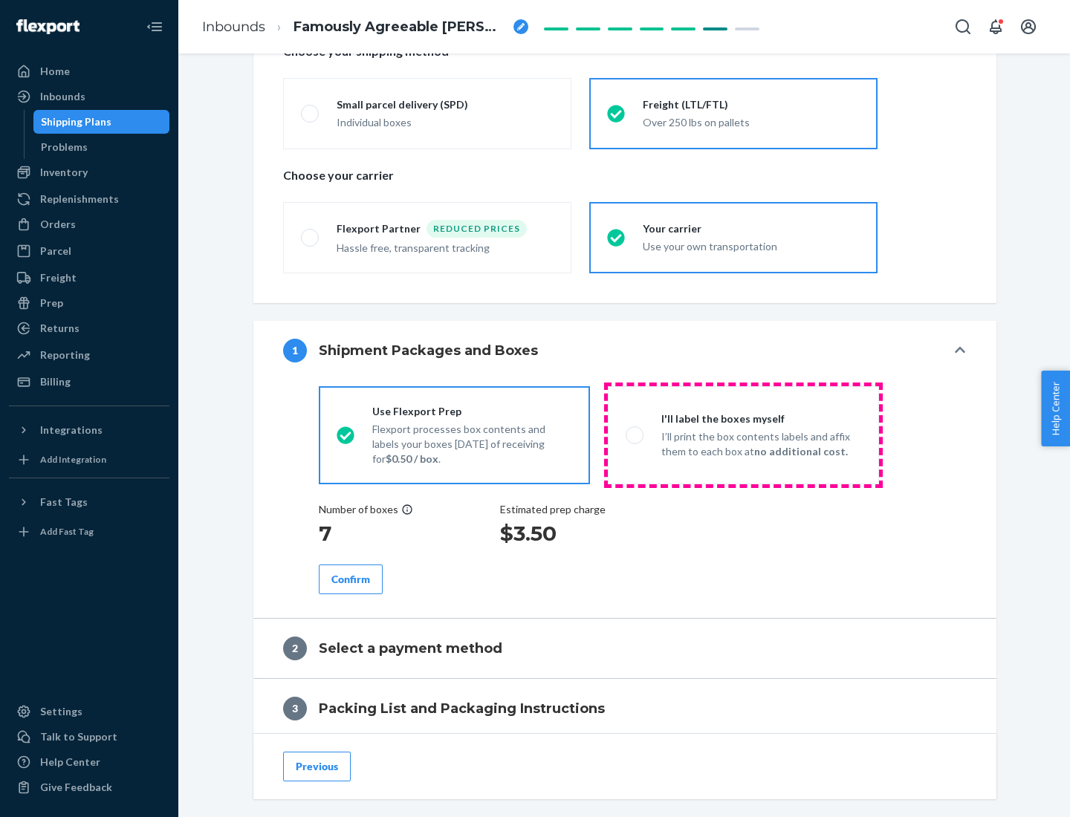
click at [743, 435] on p "I’ll print the box contents labels and affix them to each box at no additional …" at bounding box center [761, 444] width 200 height 30
click at [635, 435] on input "I'll label the boxes myself I’ll print the box contents labels and affix them t…" at bounding box center [631, 435] width 10 height 10
radio input "true"
radio input "false"
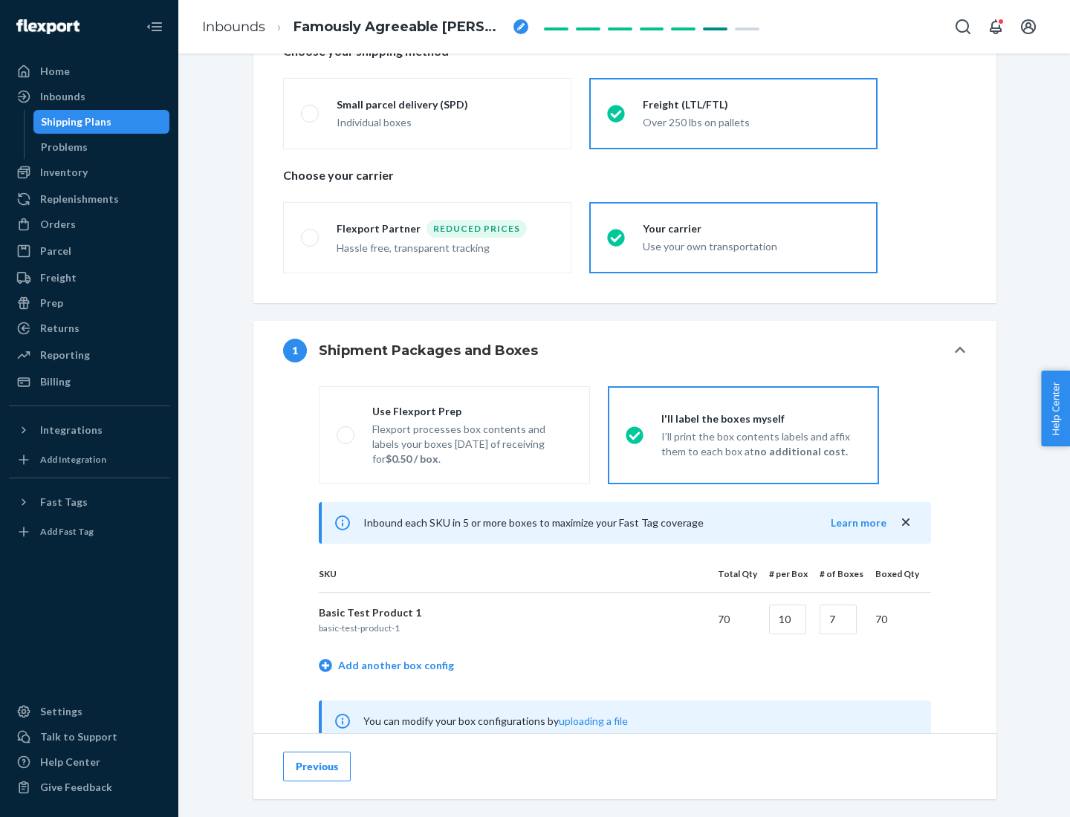
scroll to position [464, 0]
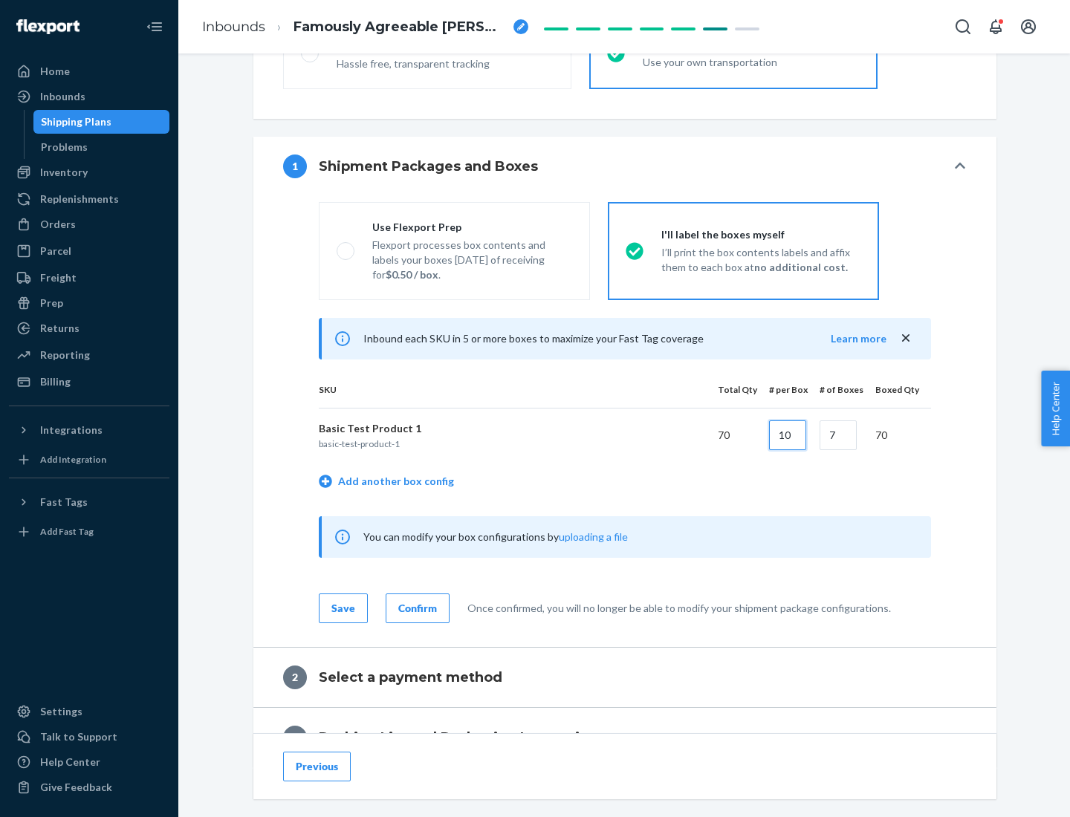
type input "10"
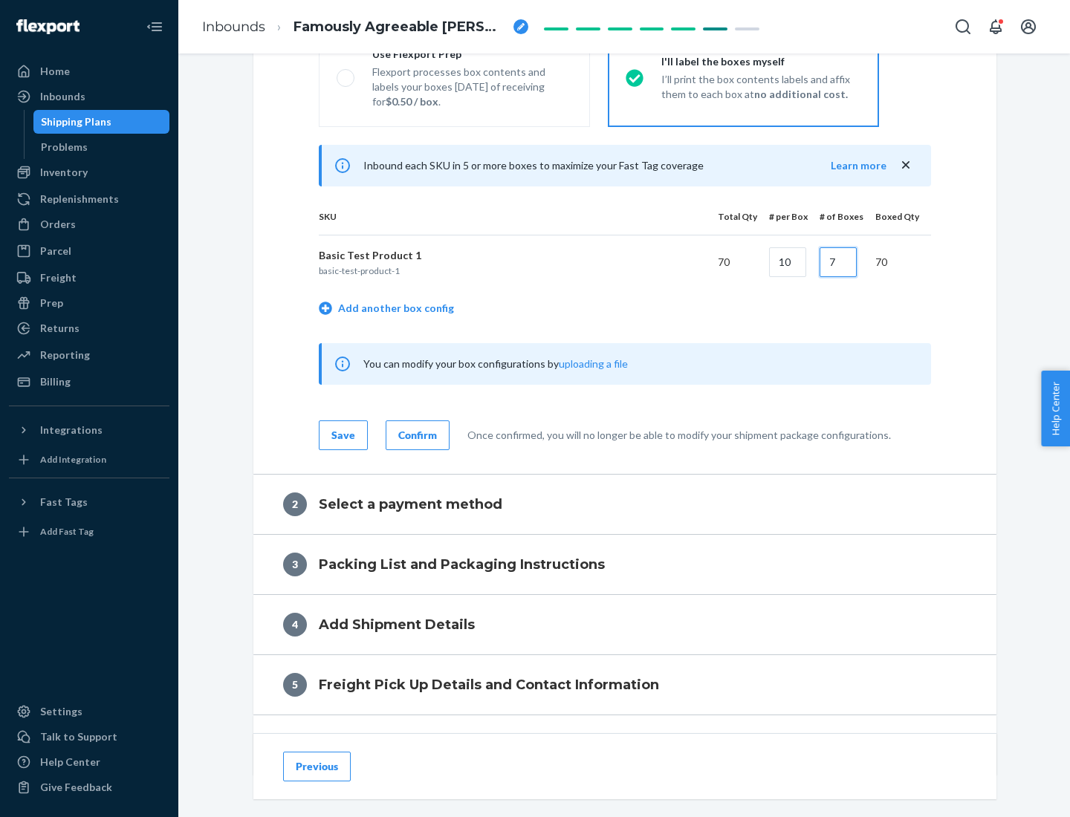
type input "7"
click at [415, 435] on div "Confirm" at bounding box center [417, 435] width 39 height 15
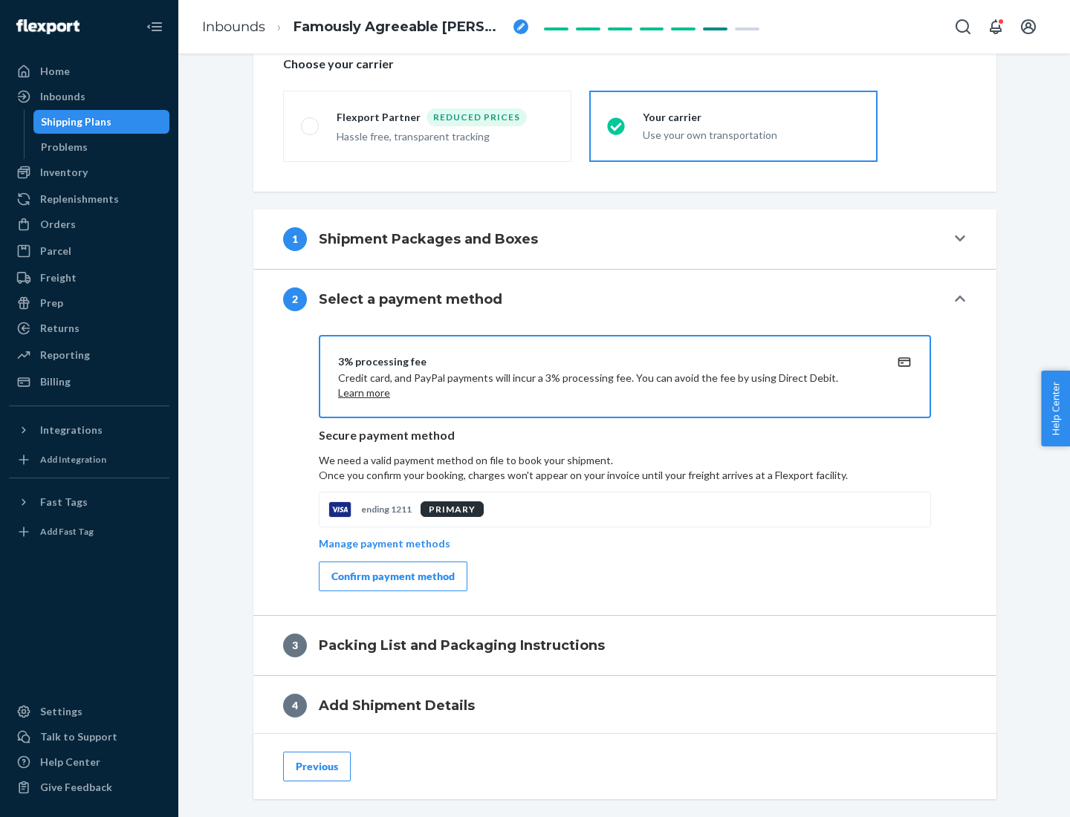
scroll to position [533, 0]
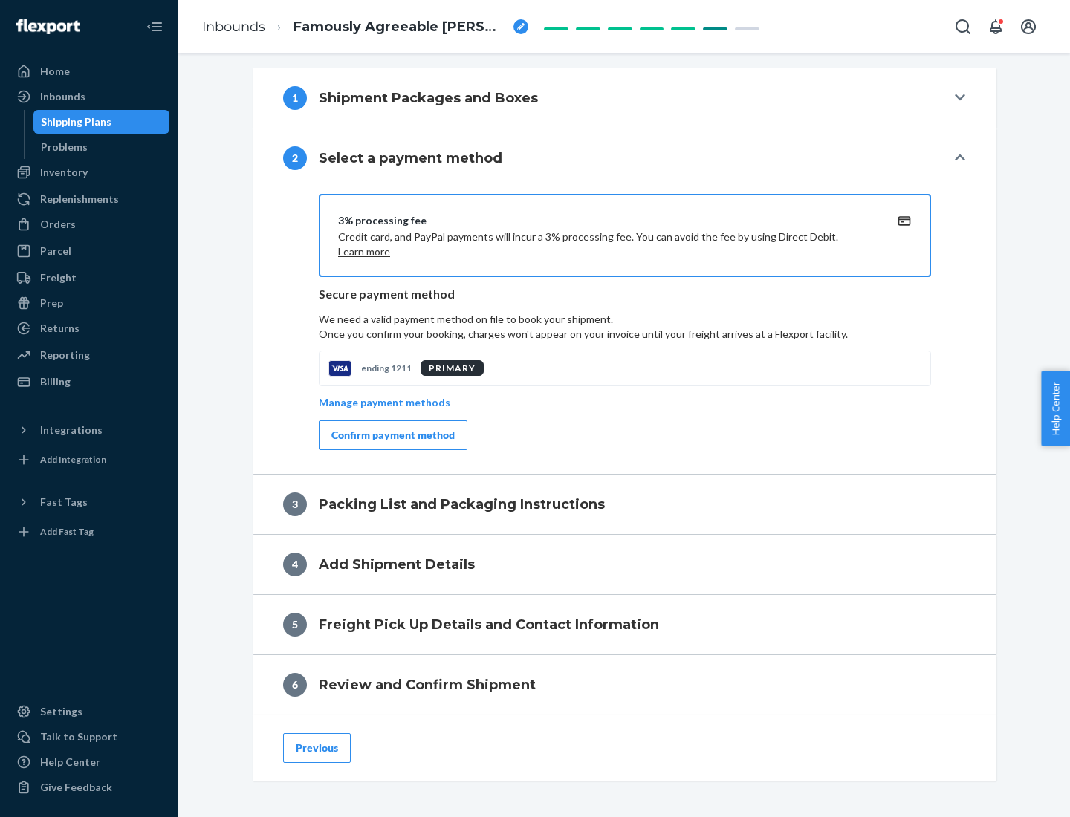
click at [392, 435] on div "Confirm payment method" at bounding box center [392, 435] width 123 height 15
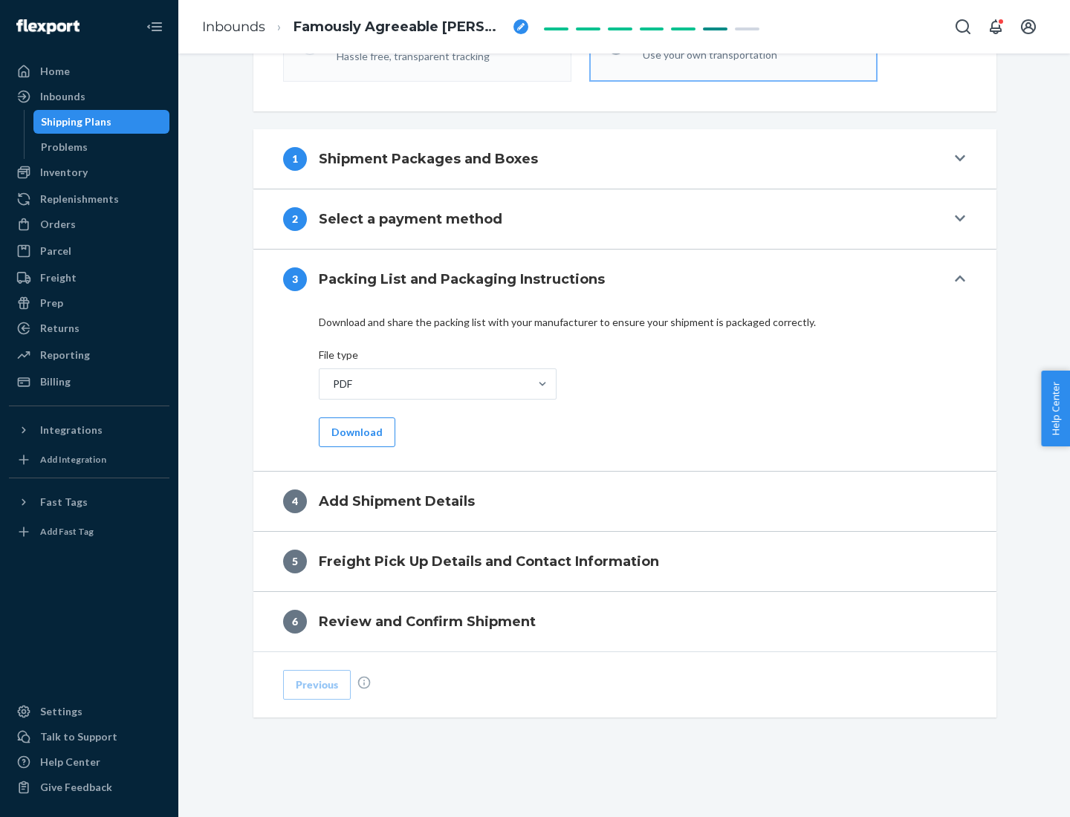
scroll to position [469, 0]
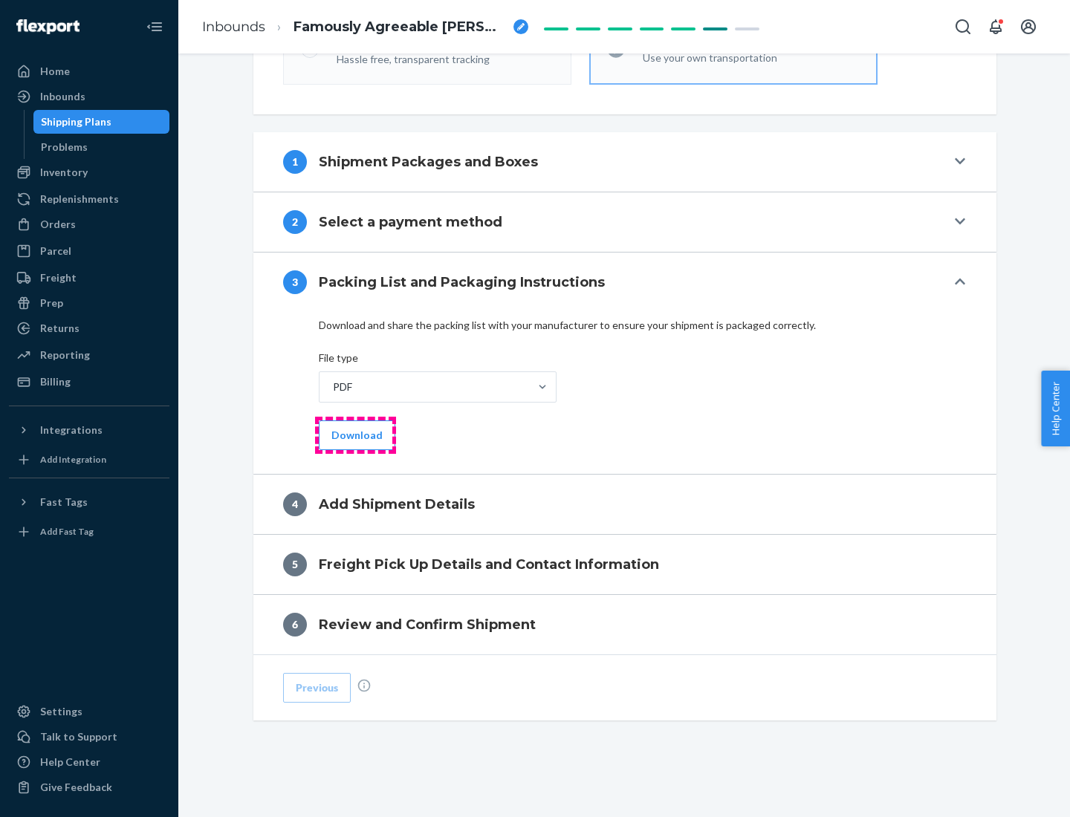
click at [355, 435] on button "Download" at bounding box center [357, 436] width 77 height 30
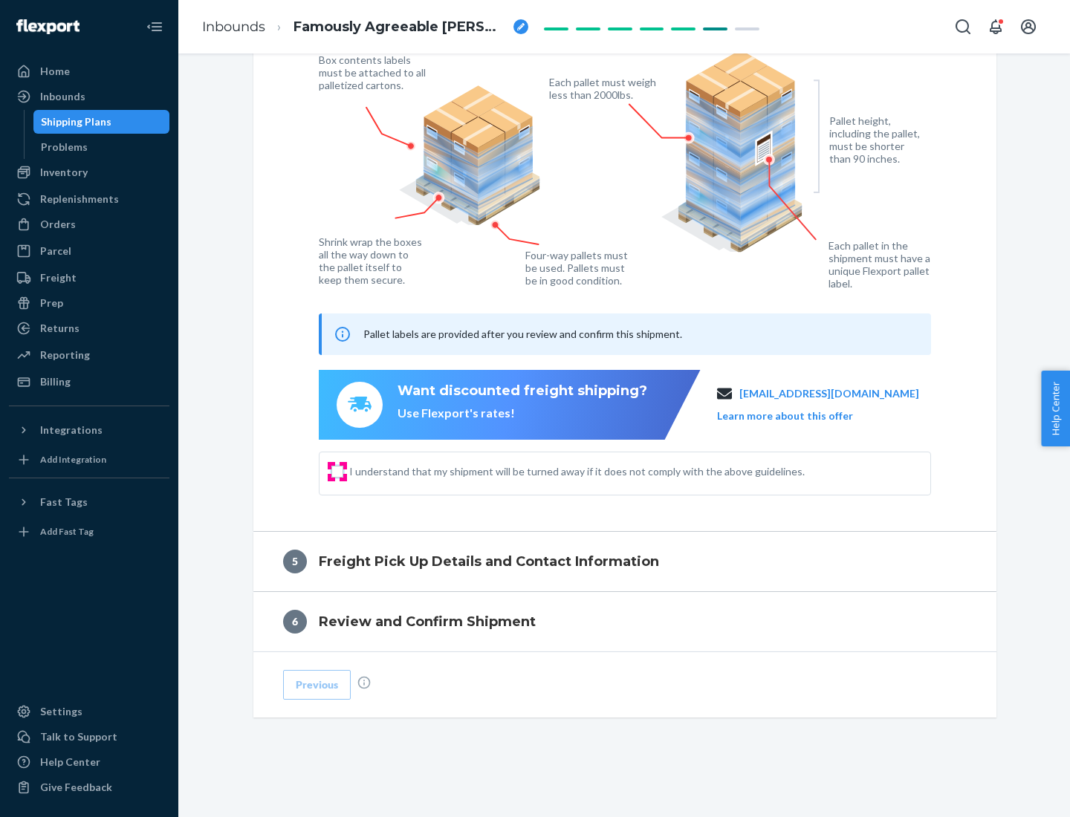
click at [337, 471] on input "I understand that my shipment will be turned away if it does not comply with th…" at bounding box center [337, 472] width 12 height 12
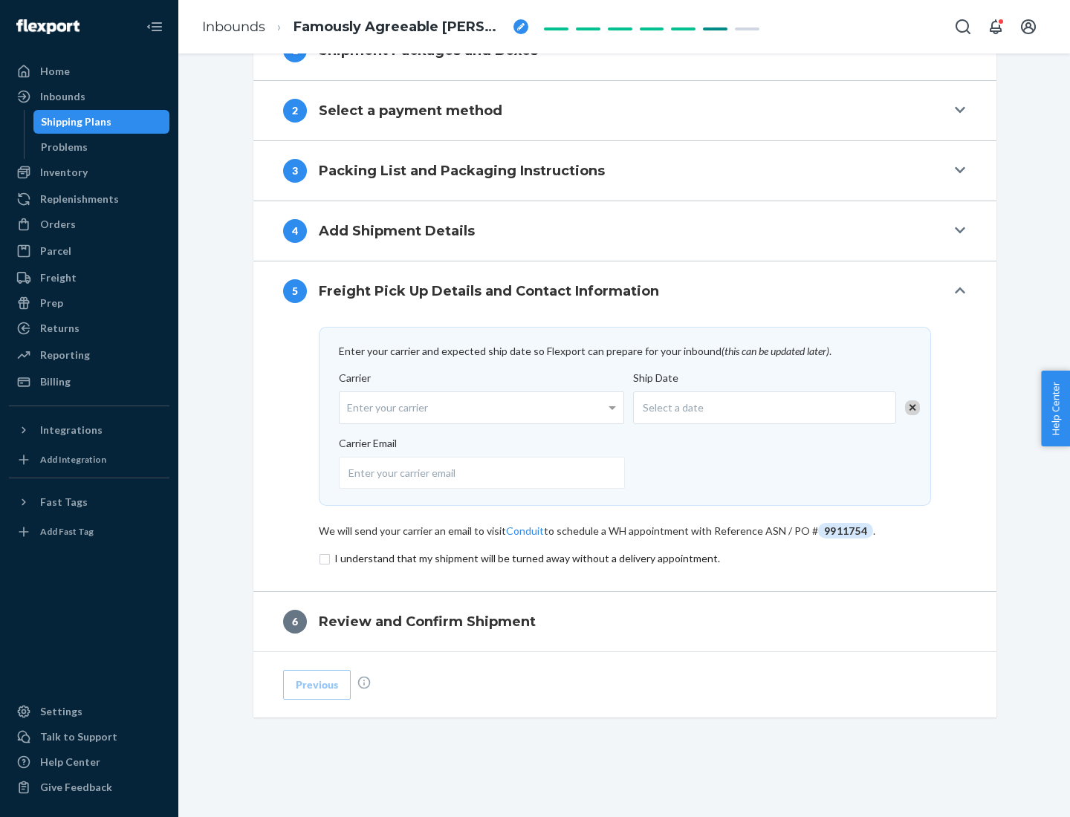
scroll to position [580, 0]
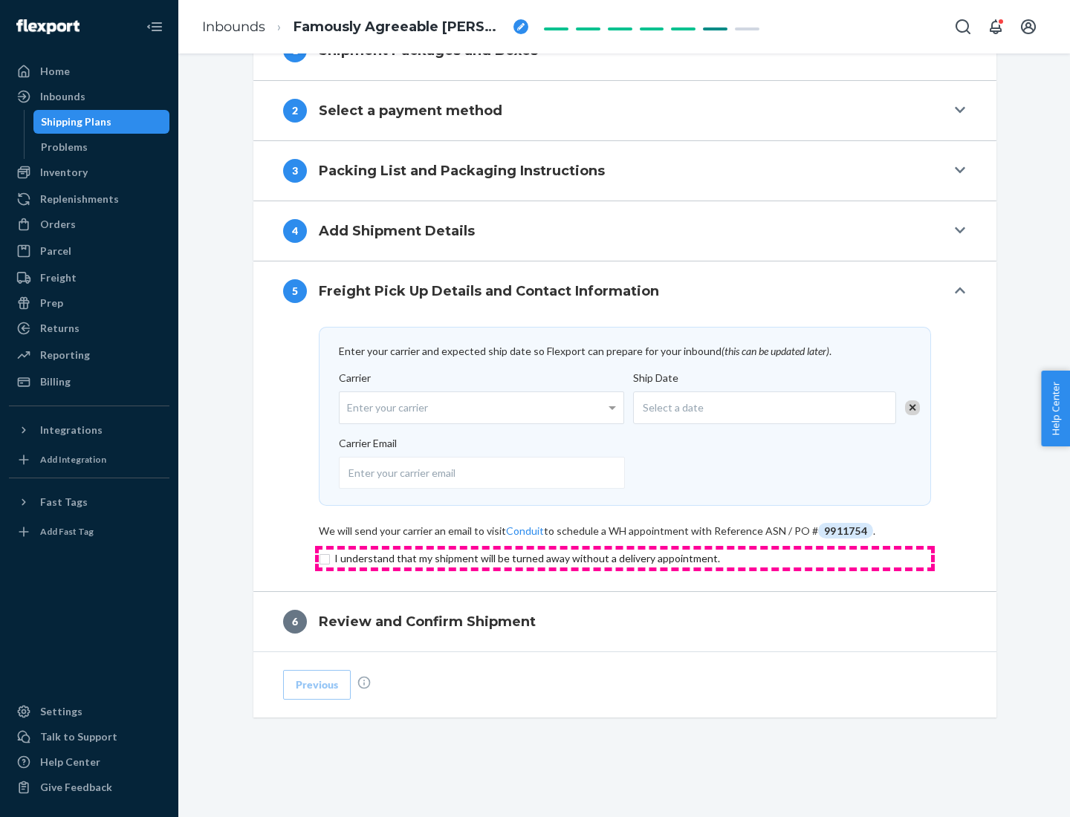
click at [625, 558] on input "checkbox" at bounding box center [625, 559] width 612 height 18
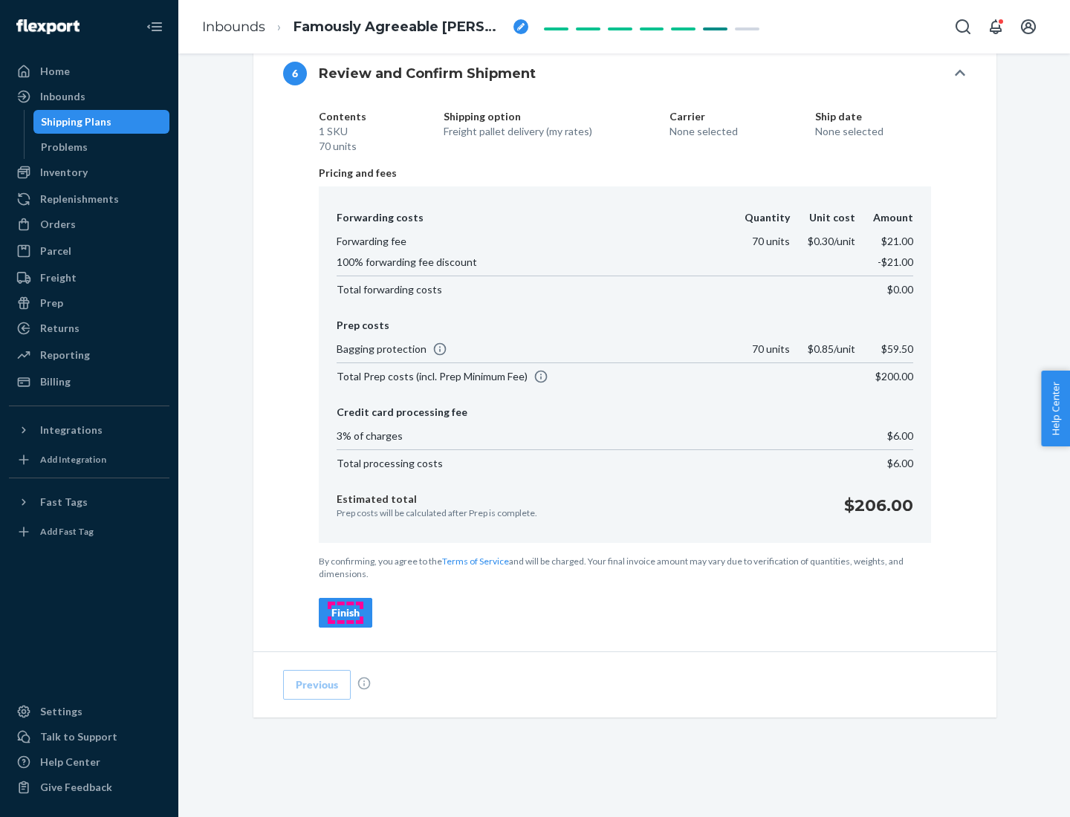
click at [346, 613] on div "Finish" at bounding box center [345, 613] width 28 height 15
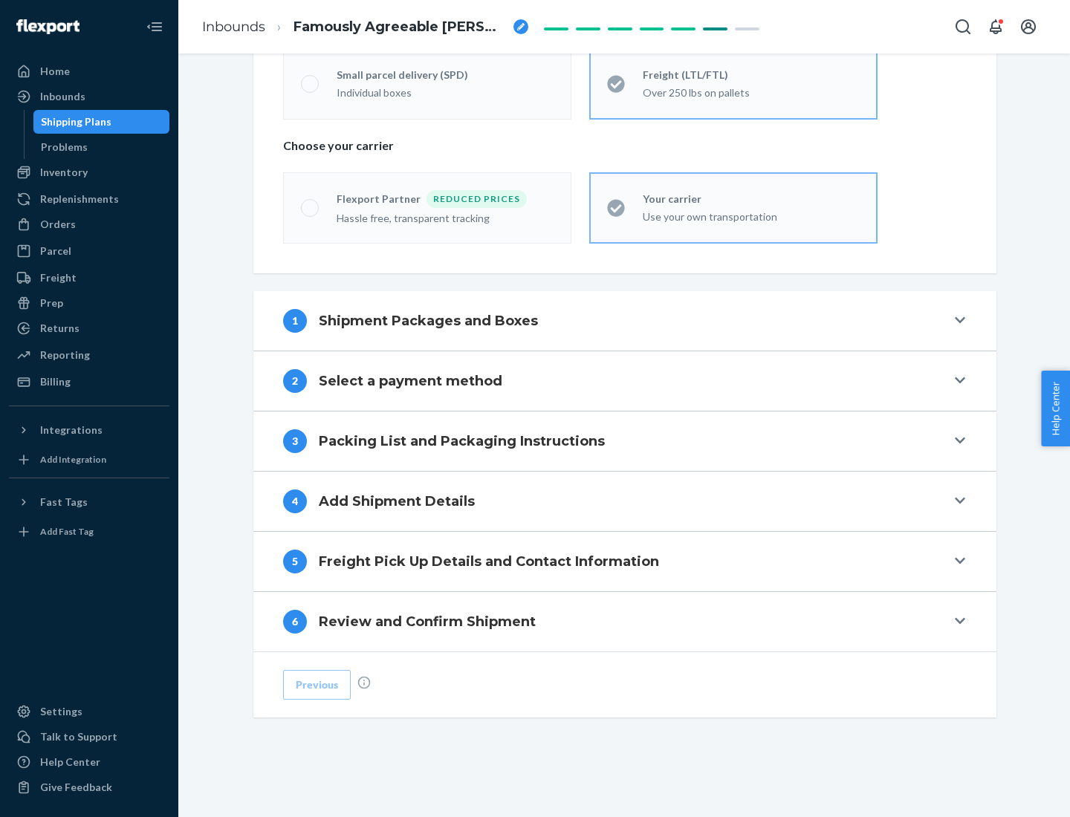
scroll to position [310, 0]
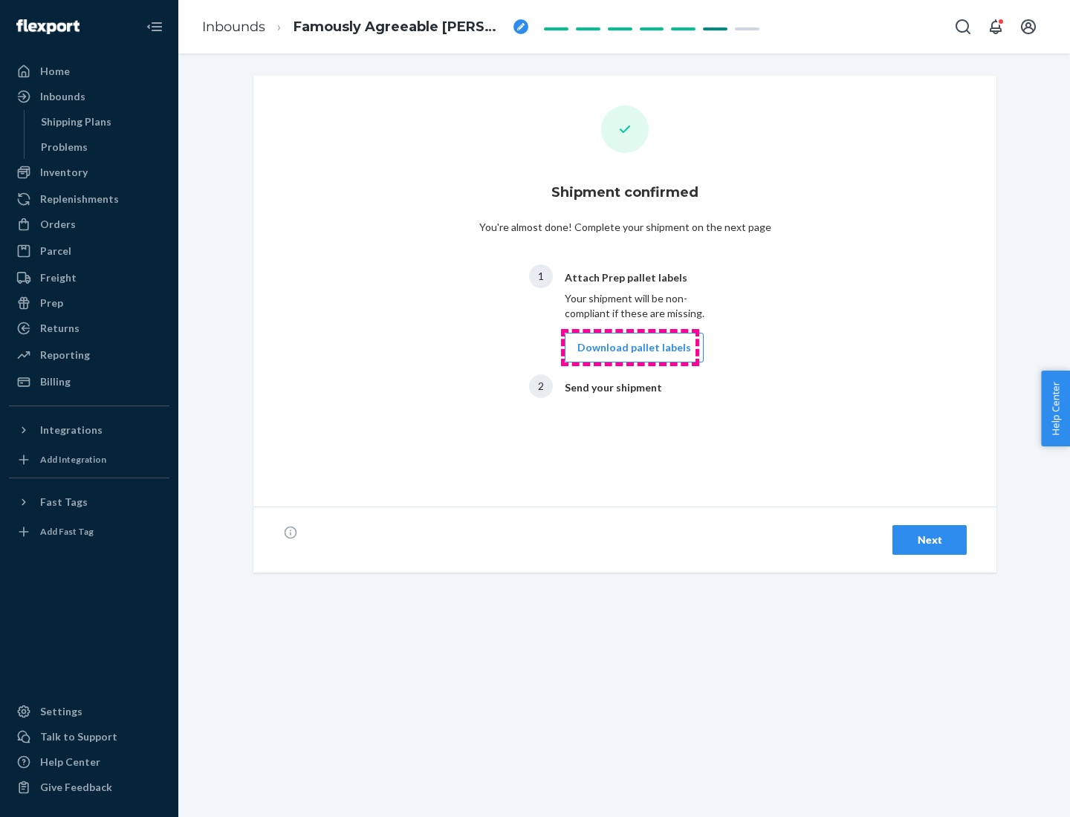
click at [630, 348] on button "Download pallet labels" at bounding box center [634, 348] width 139 height 30
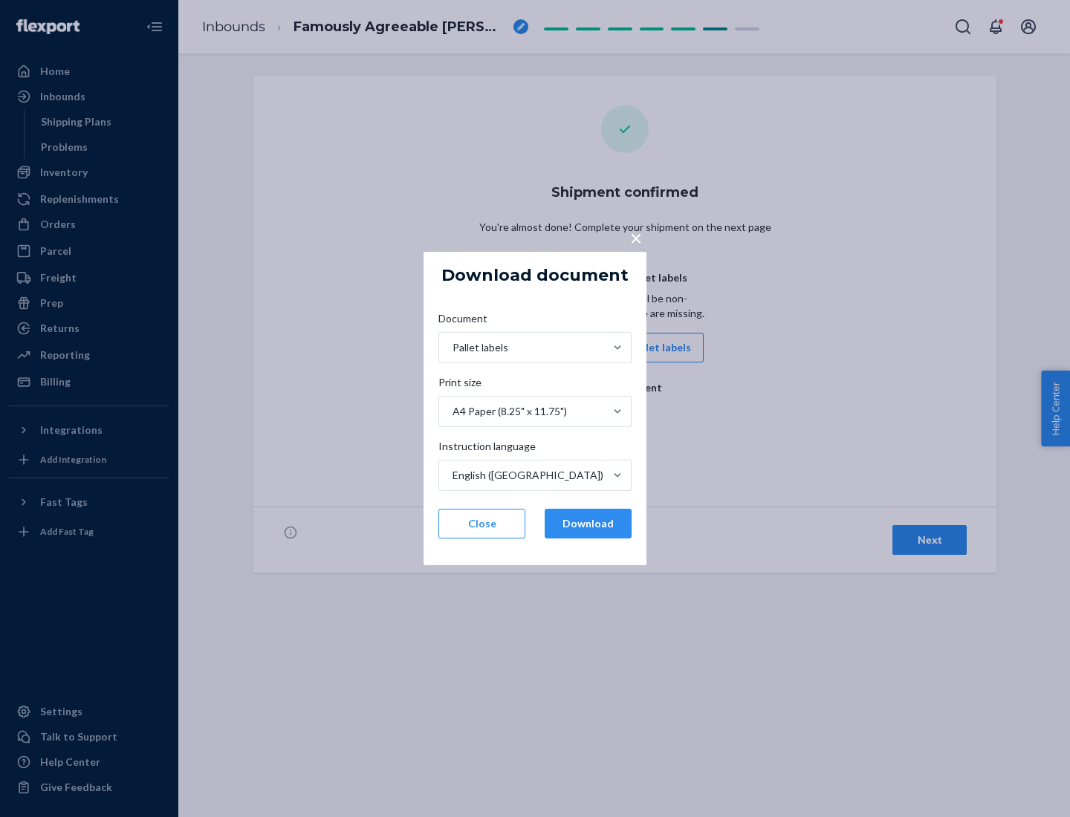
click at [588, 524] on button "Download" at bounding box center [588, 524] width 87 height 30
click at [635, 237] on span "×" at bounding box center [636, 237] width 12 height 25
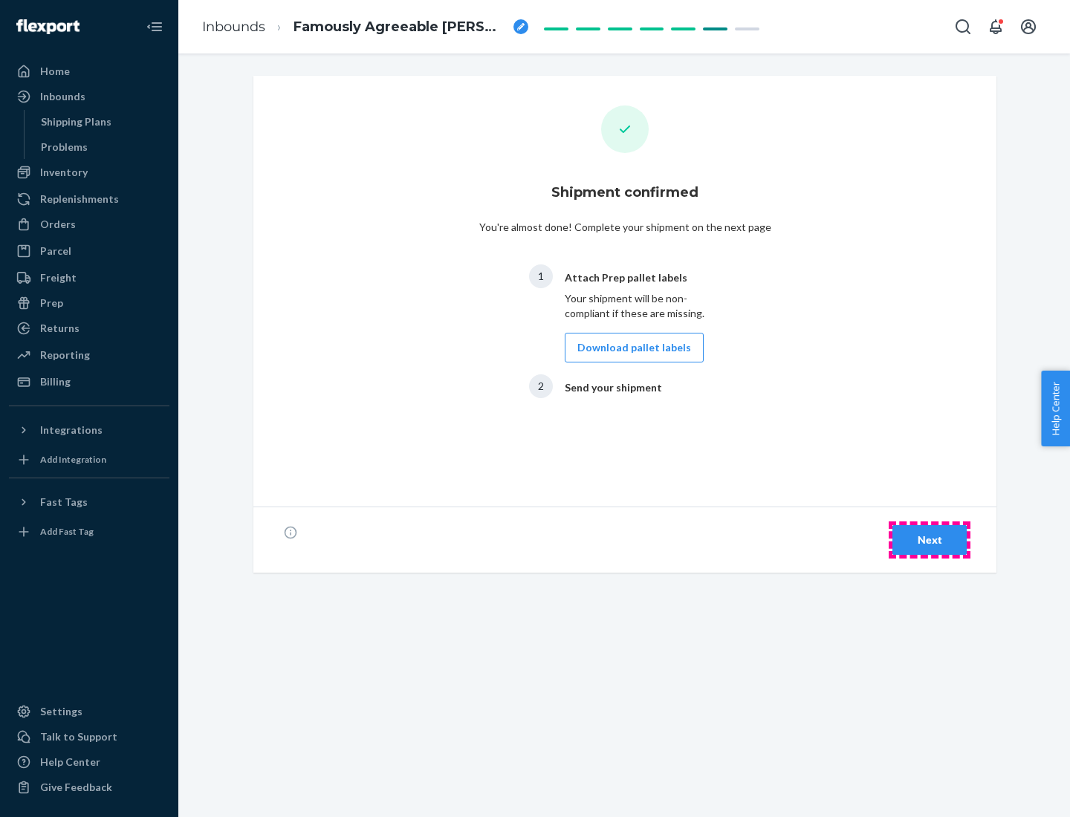
click at [930, 540] on div "Next" at bounding box center [929, 540] width 49 height 15
